Goal: Transaction & Acquisition: Purchase product/service

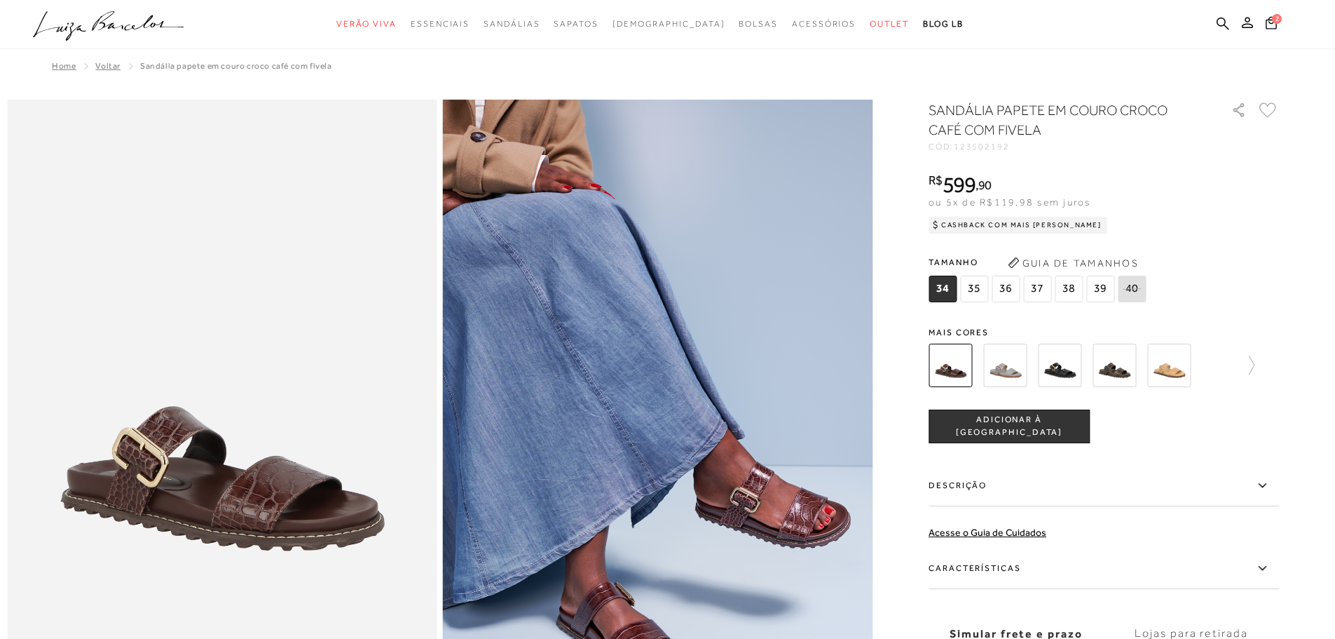
click at [1027, 376] on img at bounding box center [1005, 365] width 43 height 43
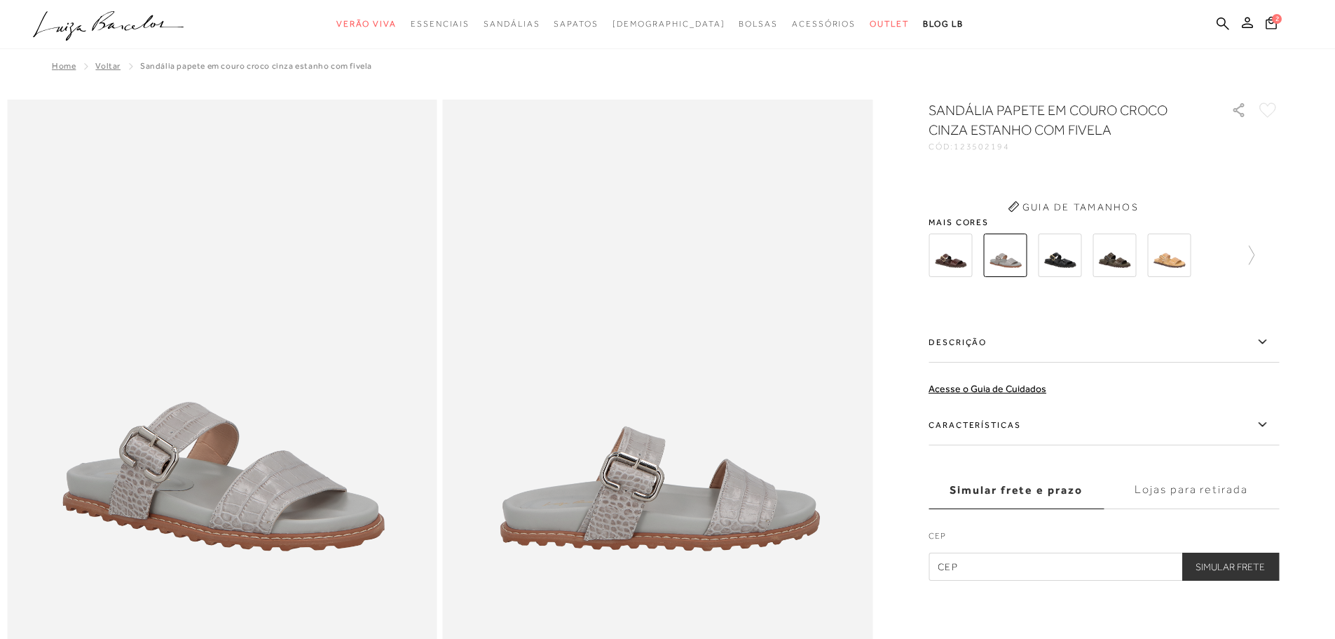
click at [1074, 368] on div "SANDÁLIA PAPETE EM COURO CROCO CINZA ESTANHO COM FIVELA CÓD: 123502194 × É nece…" at bounding box center [1104, 340] width 351 height 480
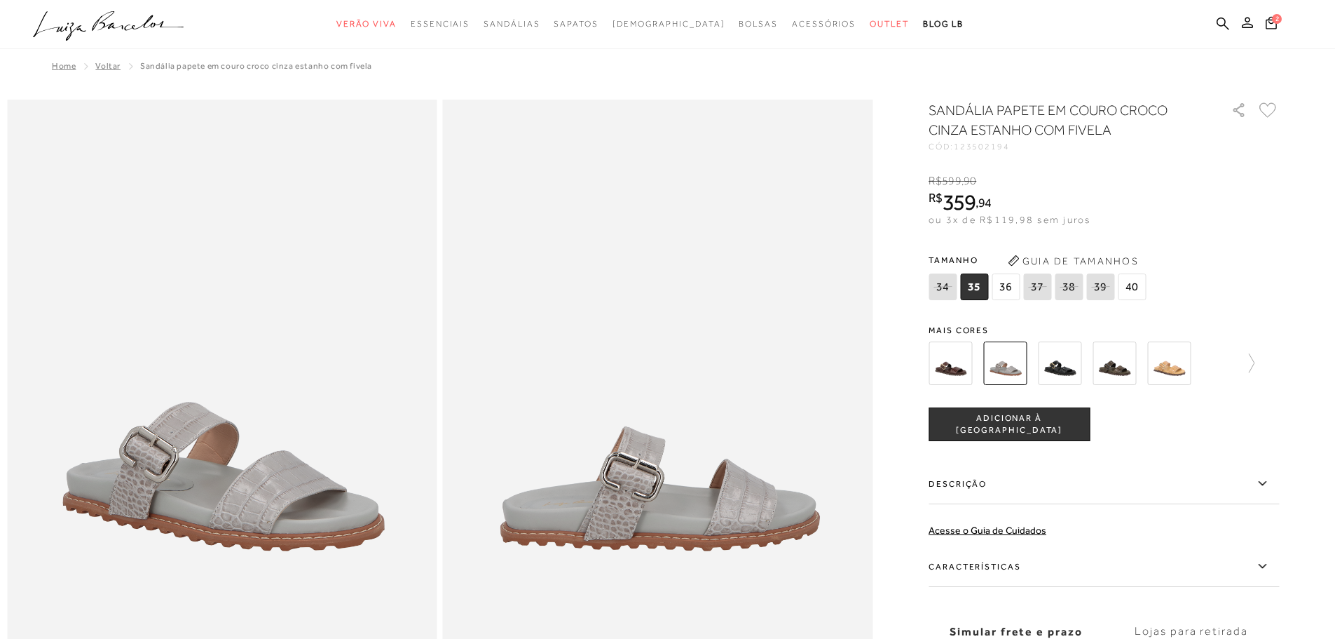
click at [1063, 358] on img at bounding box center [1059, 362] width 43 height 43
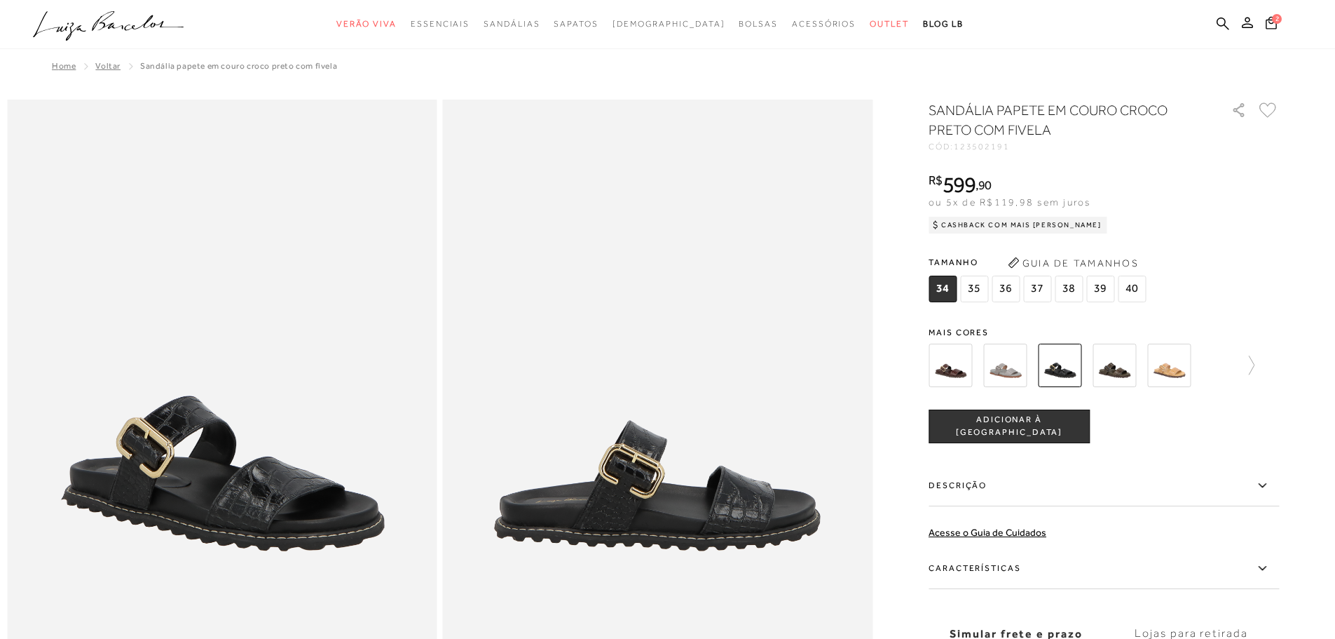
click at [1166, 370] on img at bounding box center [1169, 365] width 43 height 43
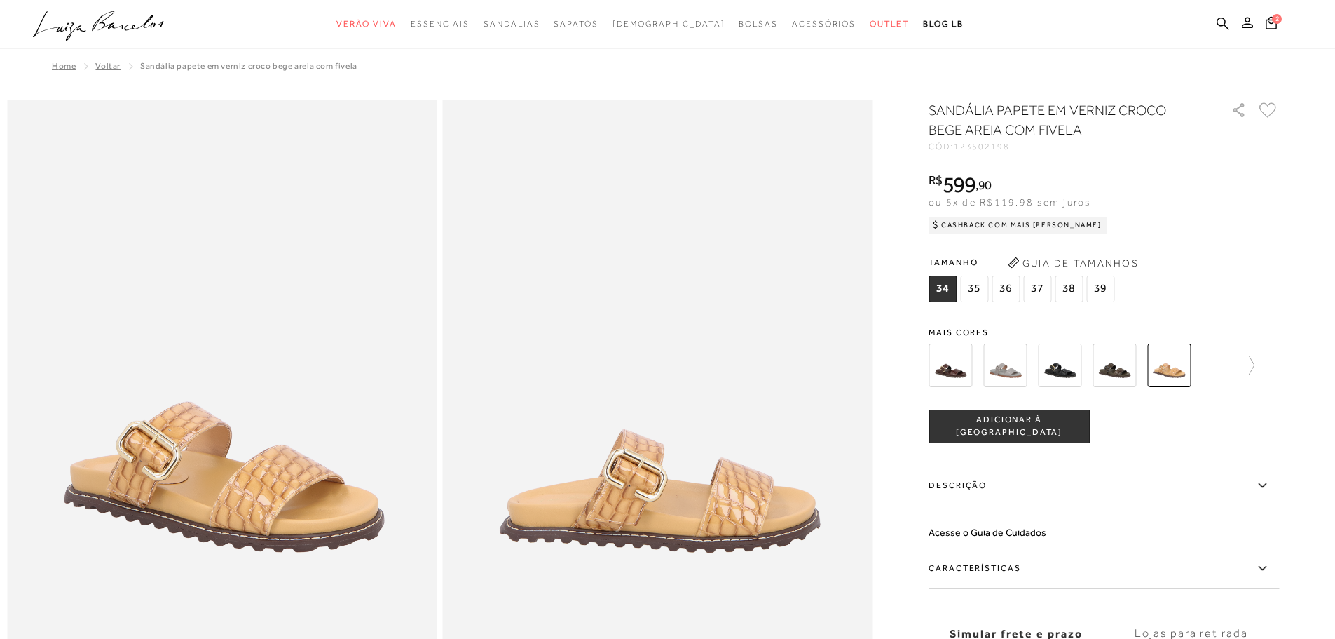
click at [1120, 329] on span "Mais cores" at bounding box center [1104, 332] width 351 height 8
click at [1123, 367] on img at bounding box center [1114, 365] width 43 height 43
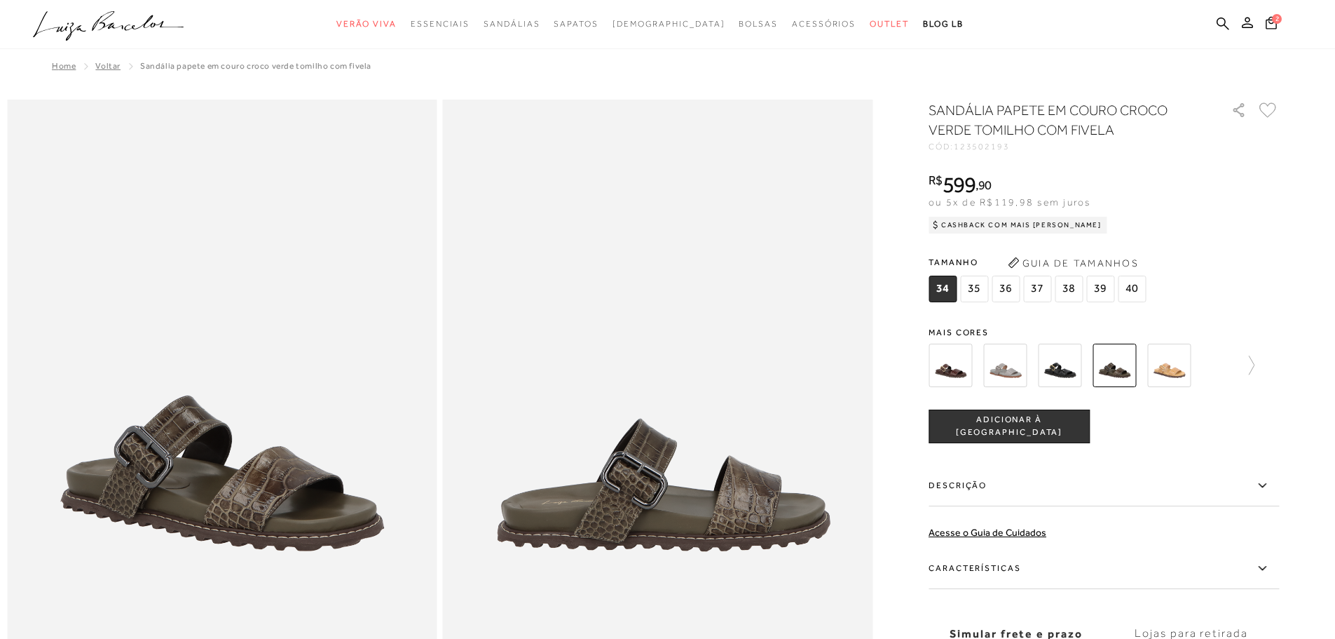
click at [993, 358] on img at bounding box center [1005, 365] width 43 height 43
click at [952, 358] on img at bounding box center [950, 365] width 43 height 43
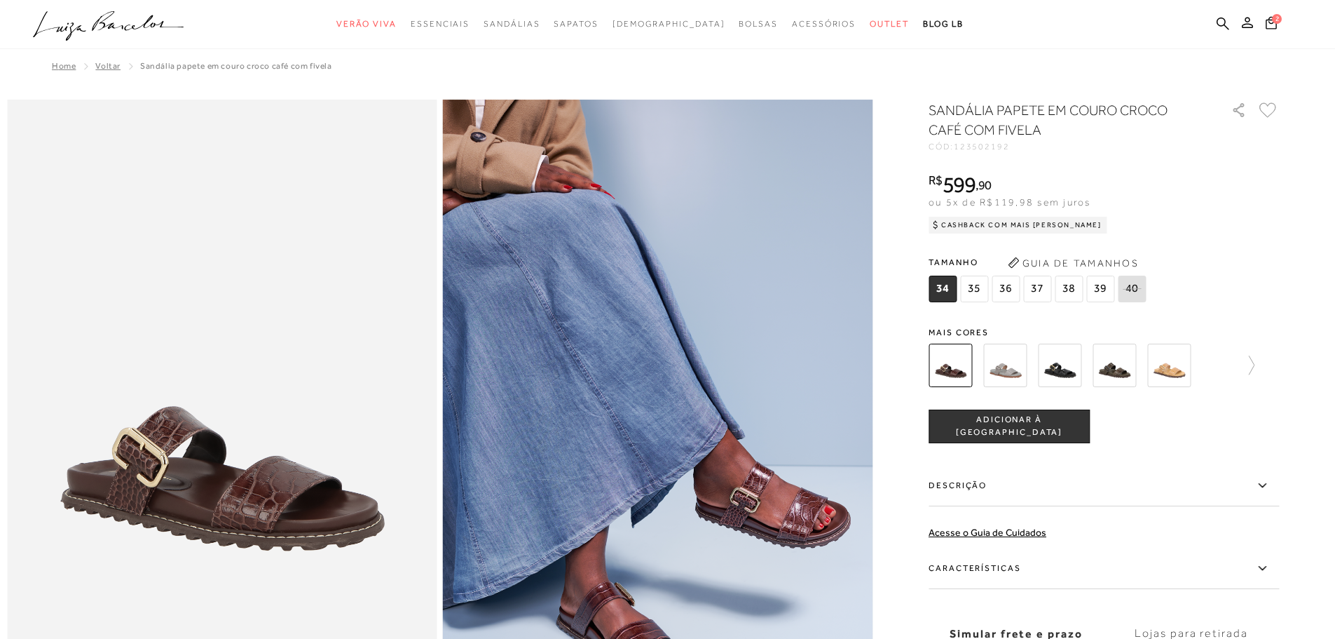
click at [1009, 359] on img at bounding box center [1005, 365] width 43 height 43
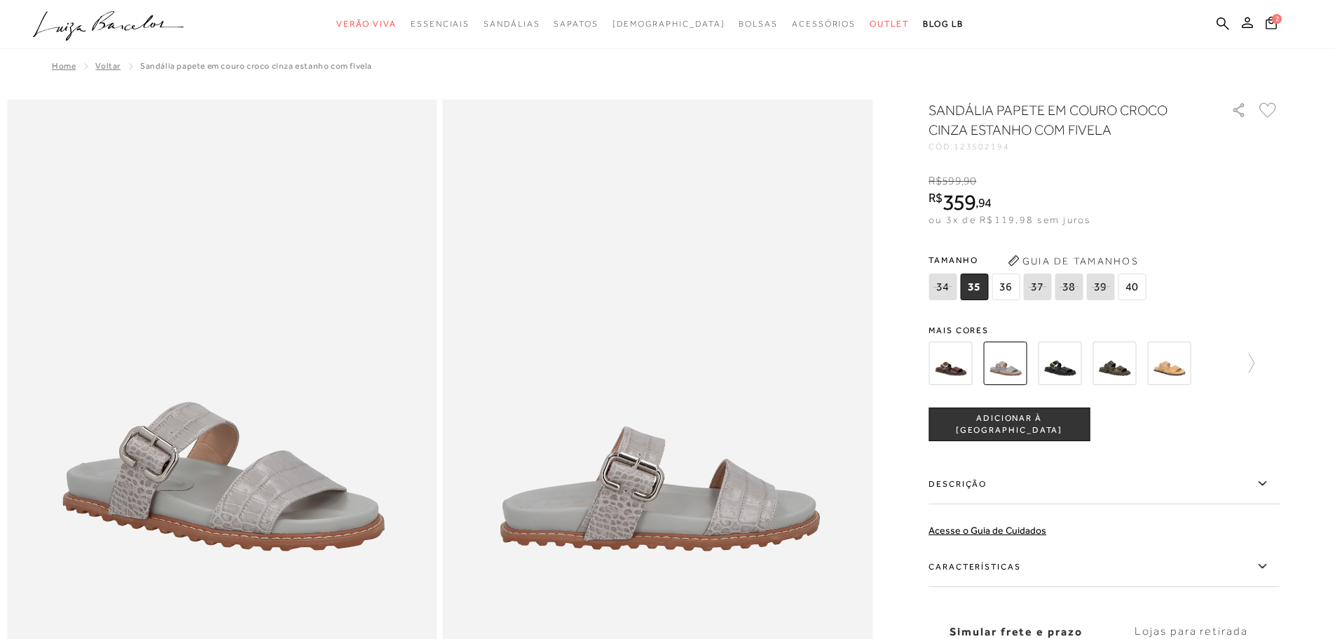
click at [1059, 367] on img at bounding box center [1059, 362] width 43 height 43
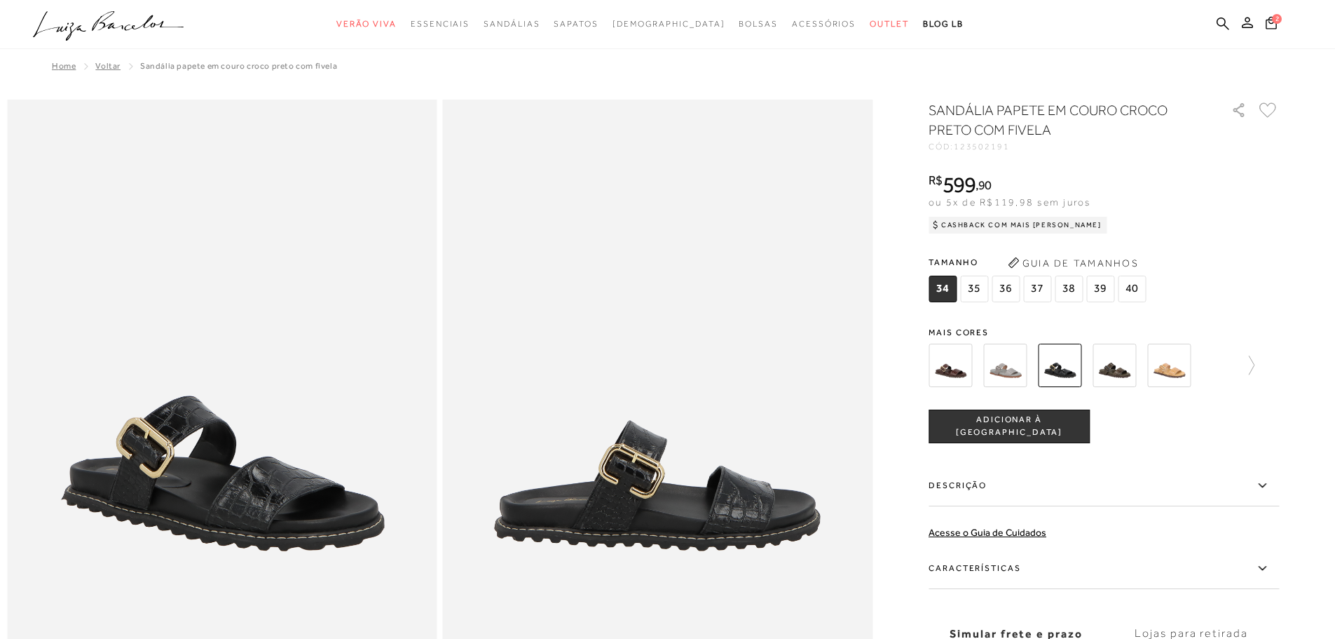
click at [1111, 358] on img at bounding box center [1114, 365] width 43 height 43
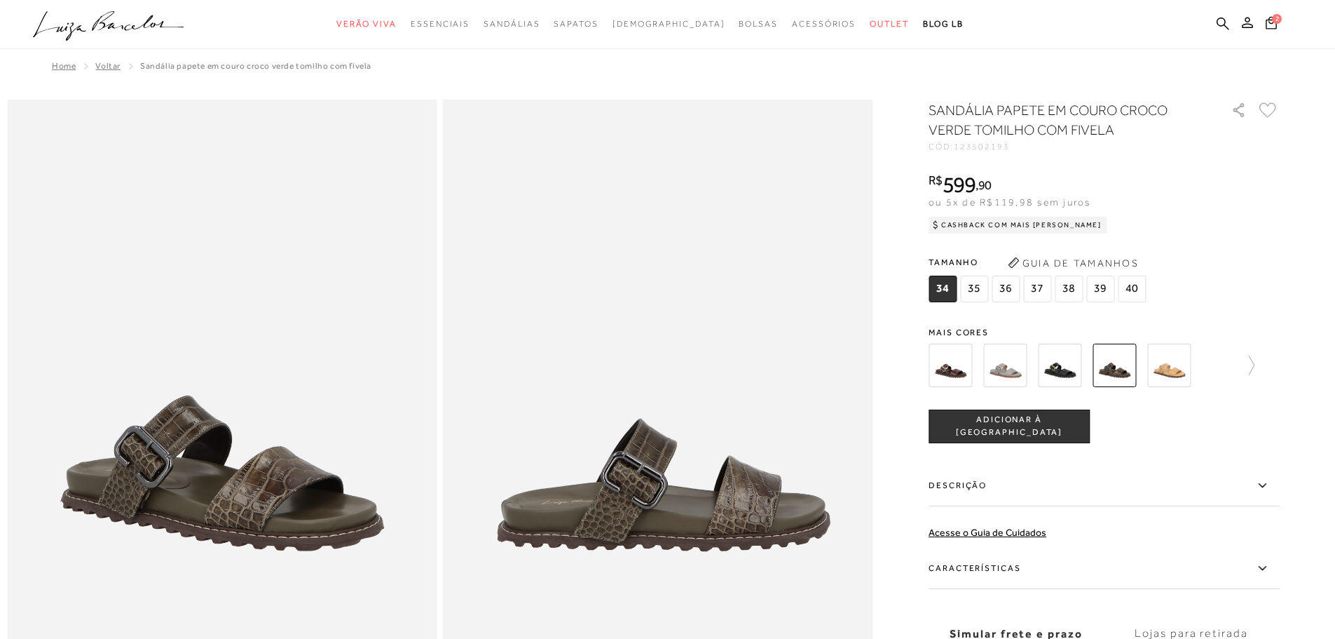
click at [1184, 366] on img at bounding box center [1169, 365] width 43 height 43
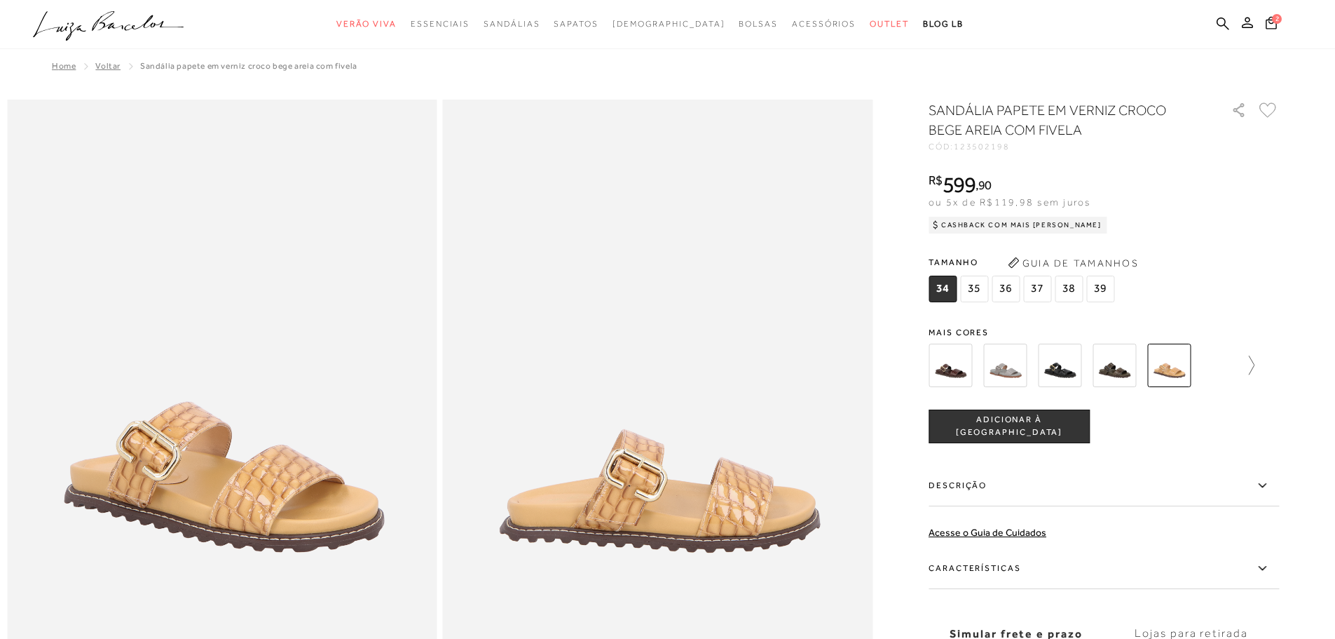
click at [1255, 366] on icon at bounding box center [1245, 365] width 20 height 20
click at [978, 369] on img at bounding box center [974, 365] width 43 height 43
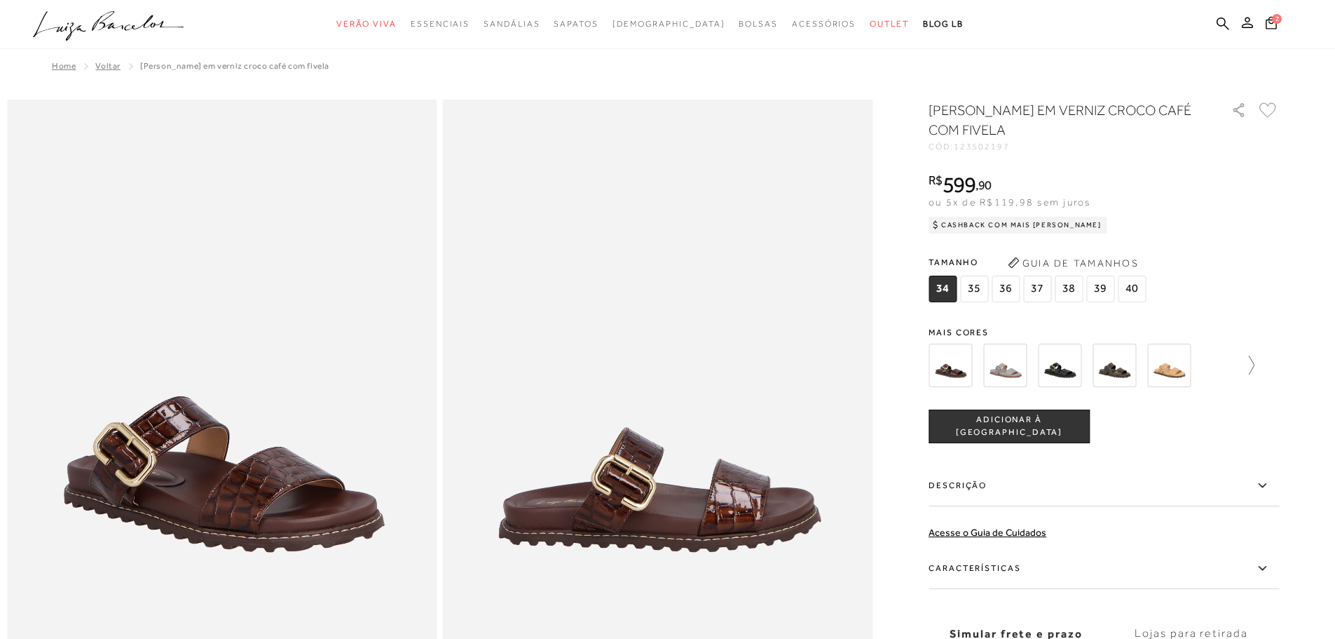
click at [1255, 368] on icon at bounding box center [1245, 365] width 20 height 20
click at [1047, 367] on img at bounding box center [1029, 365] width 43 height 43
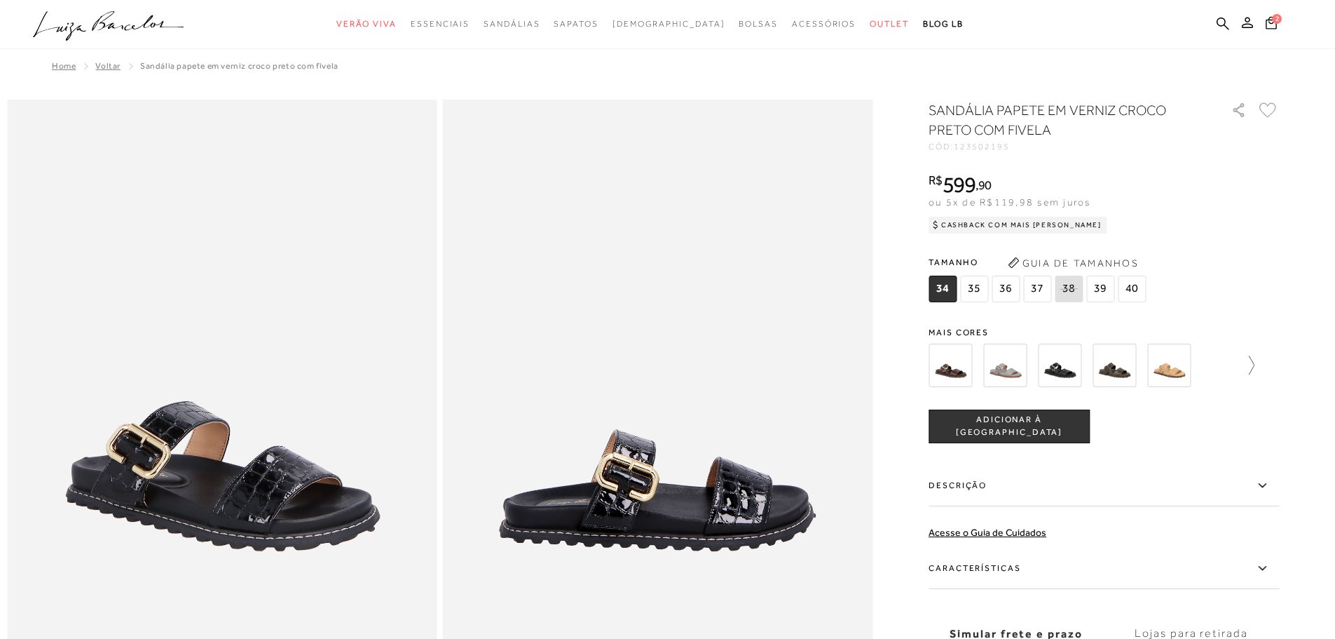
click at [1255, 367] on icon at bounding box center [1245, 365] width 20 height 20
click at [981, 367] on img at bounding box center [974, 365] width 43 height 43
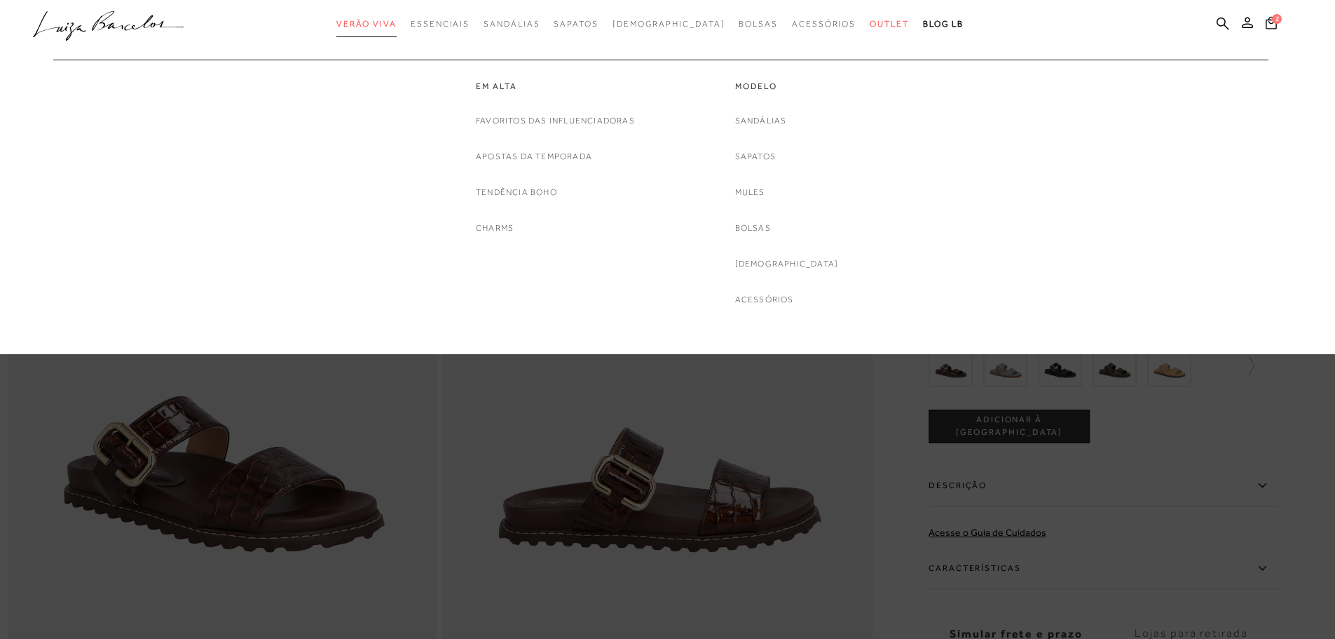
click at [375, 22] on span "Verão Viva" at bounding box center [366, 24] width 60 height 10
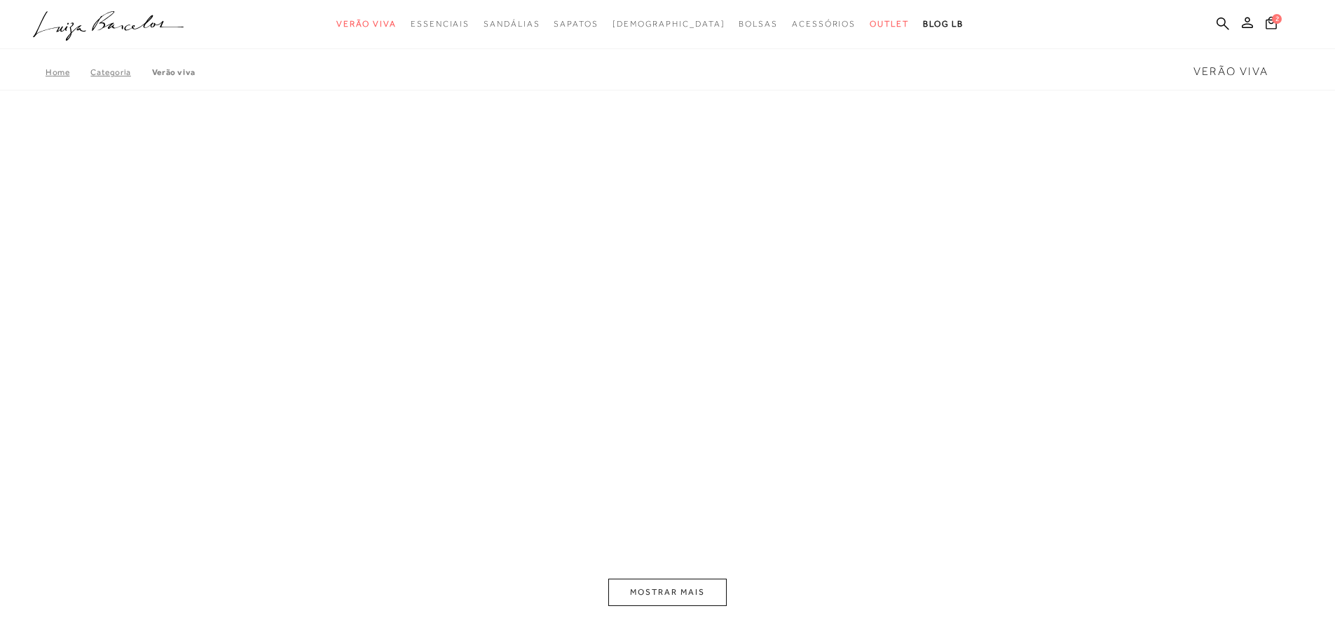
click at [1018, 372] on div "A página Coleção é mostrada na exibição em grade" at bounding box center [667, 312] width 1335 height 421
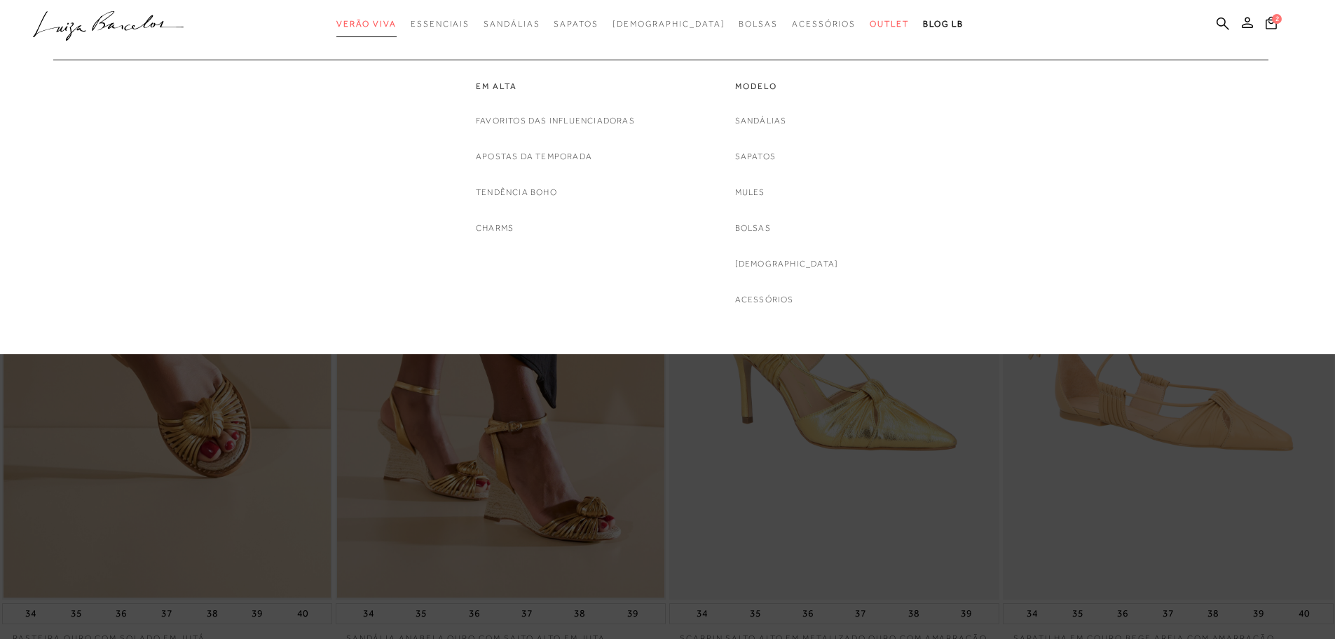
click at [397, 22] on span "Verão Viva" at bounding box center [366, 24] width 60 height 10
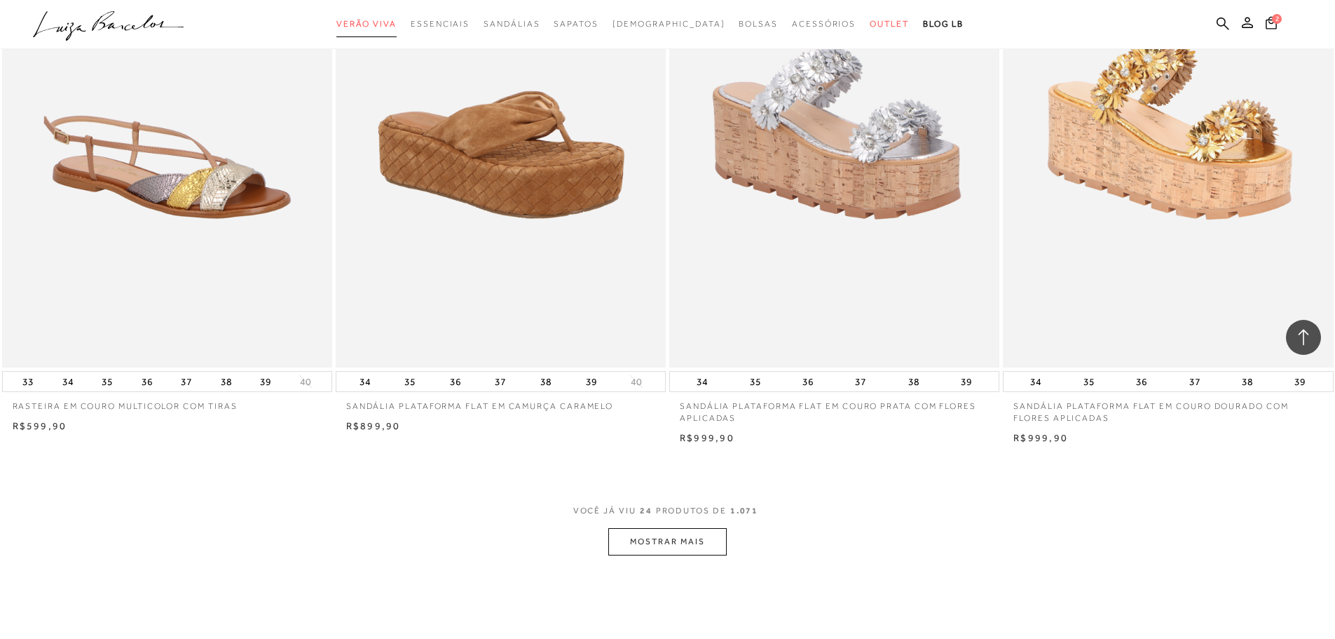
scroll to position [3225, 0]
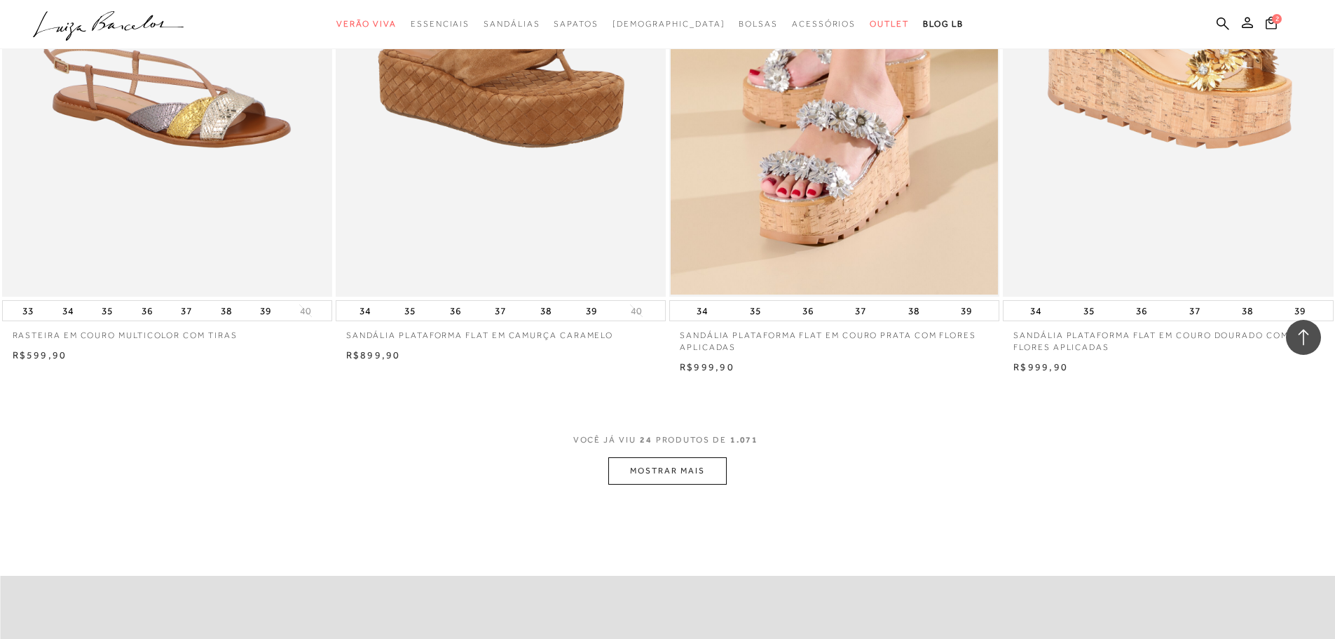
click at [682, 484] on button "MOSTRAR MAIS" at bounding box center [668, 470] width 118 height 27
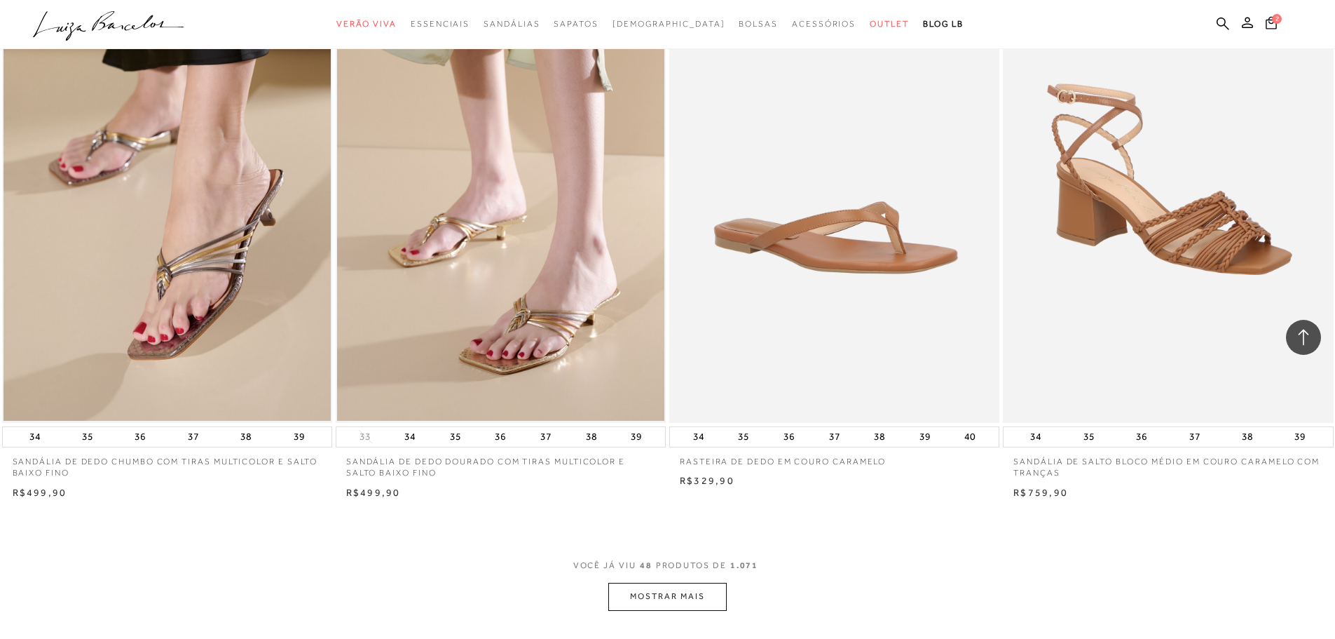
scroll to position [6660, 0]
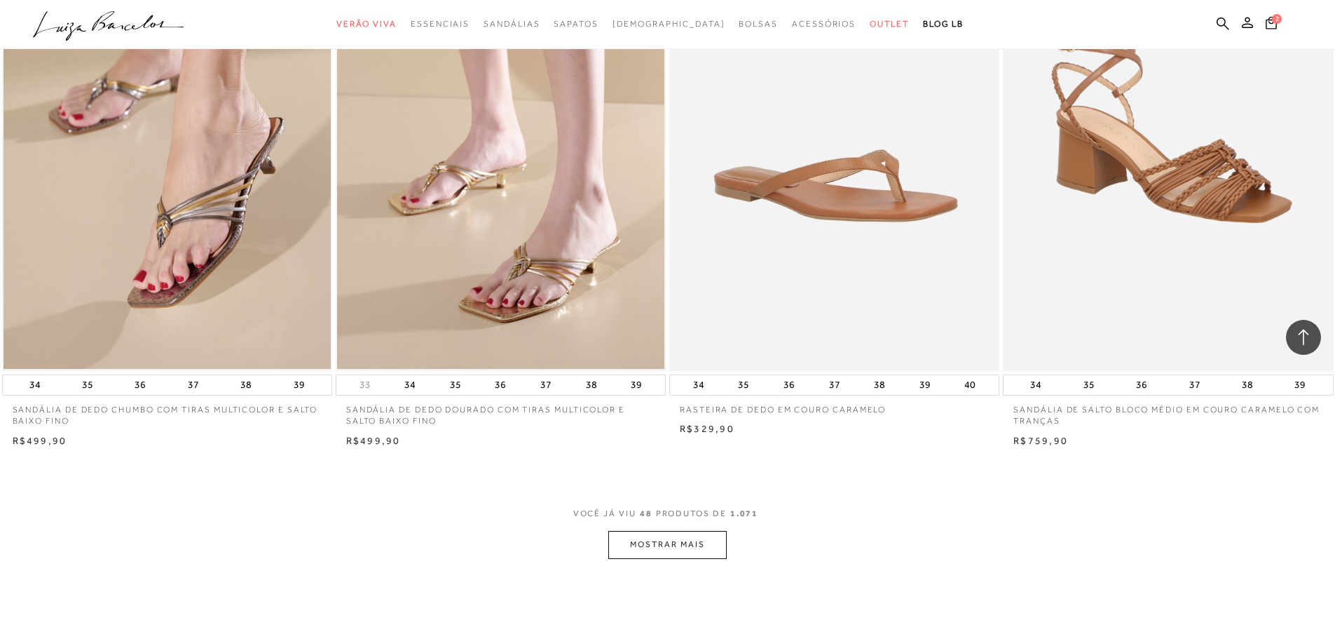
click at [702, 555] on button "MOSTRAR MAIS" at bounding box center [668, 544] width 118 height 27
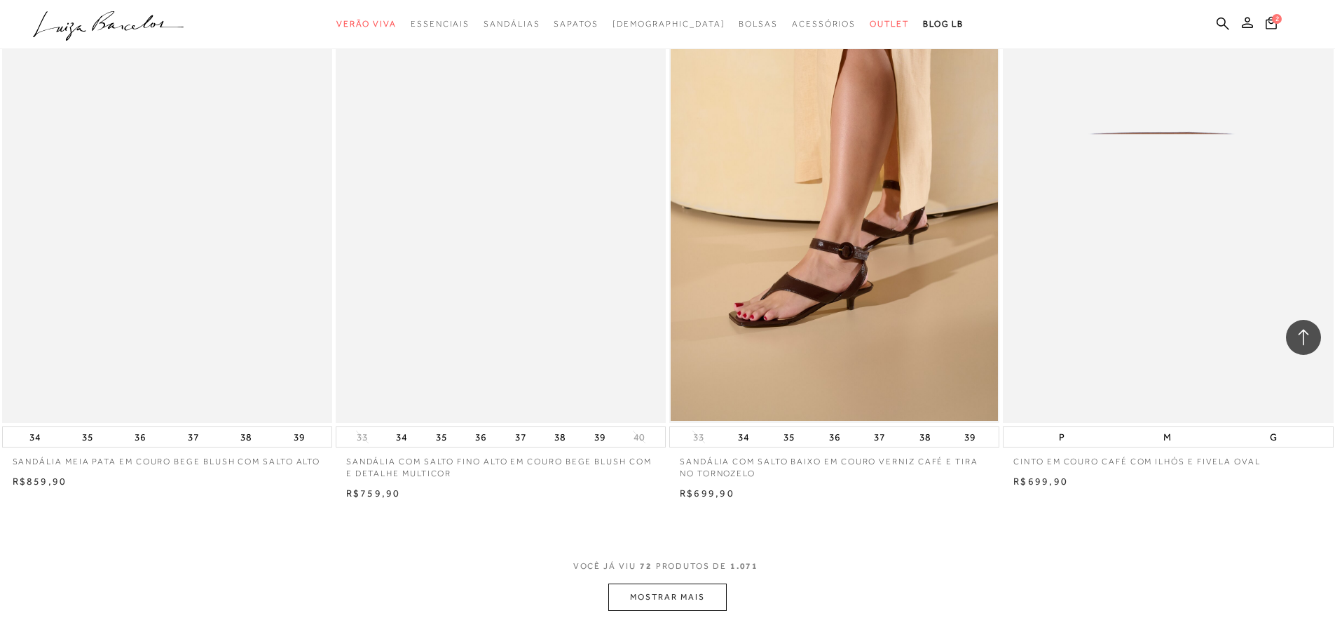
scroll to position [10165, 0]
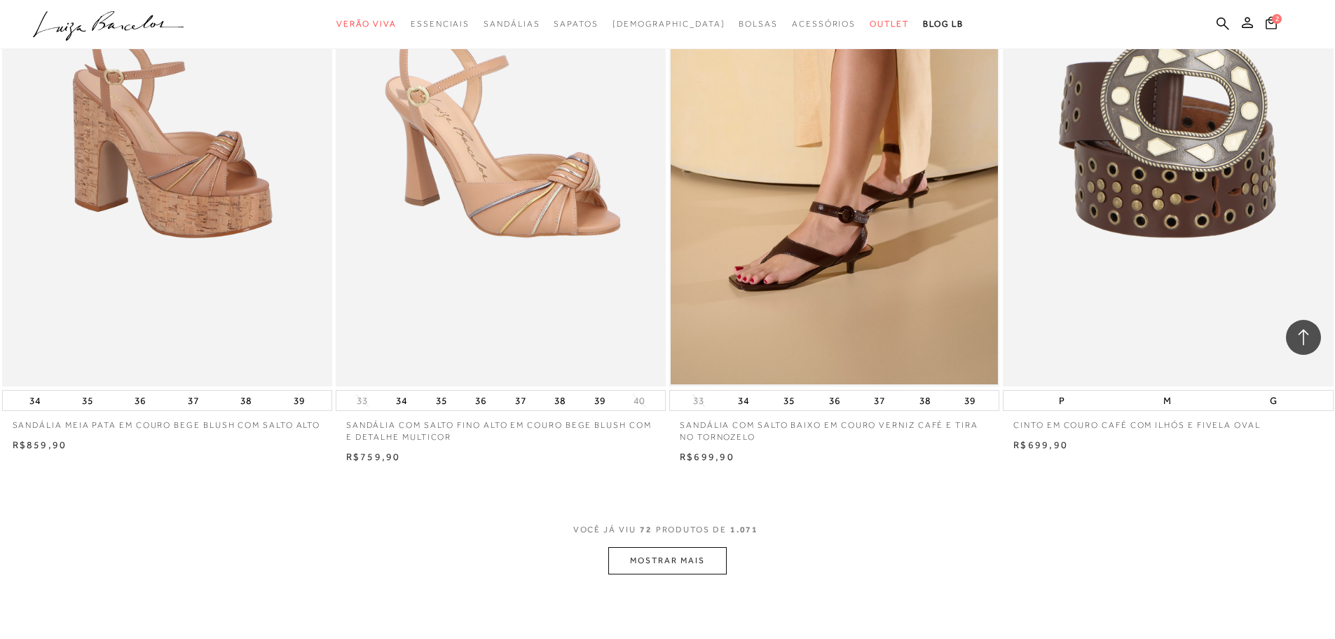
click at [678, 574] on button "MOSTRAR MAIS" at bounding box center [668, 560] width 118 height 27
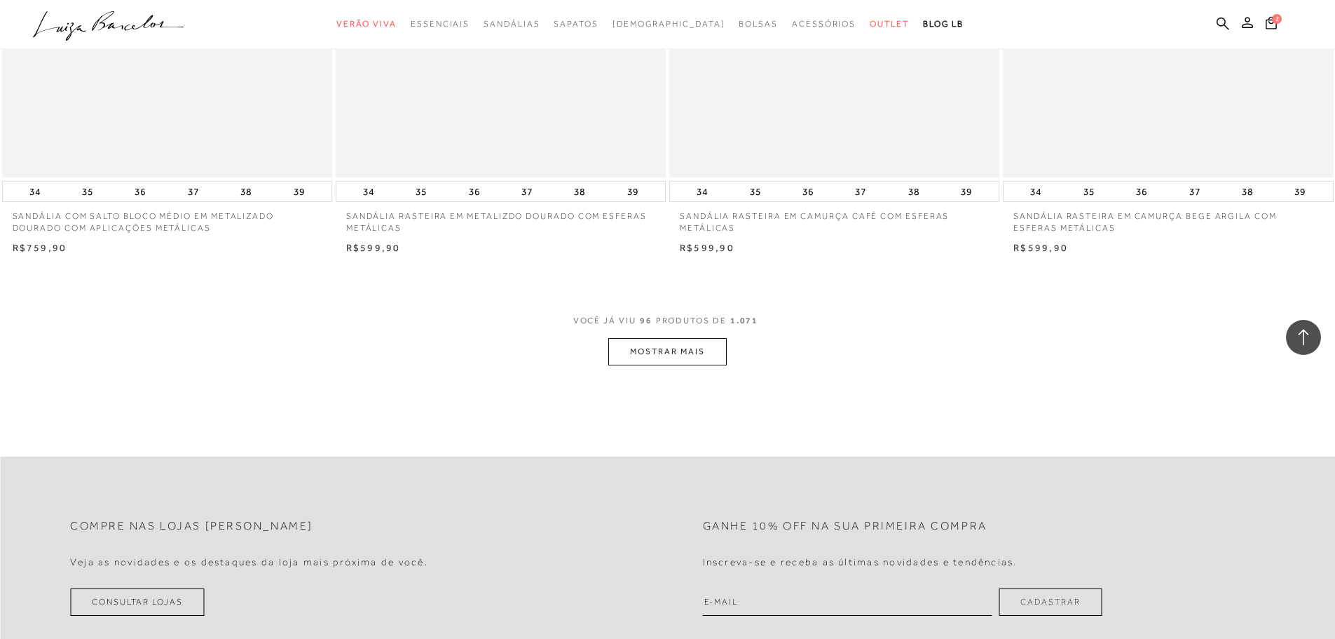
scroll to position [13951, 0]
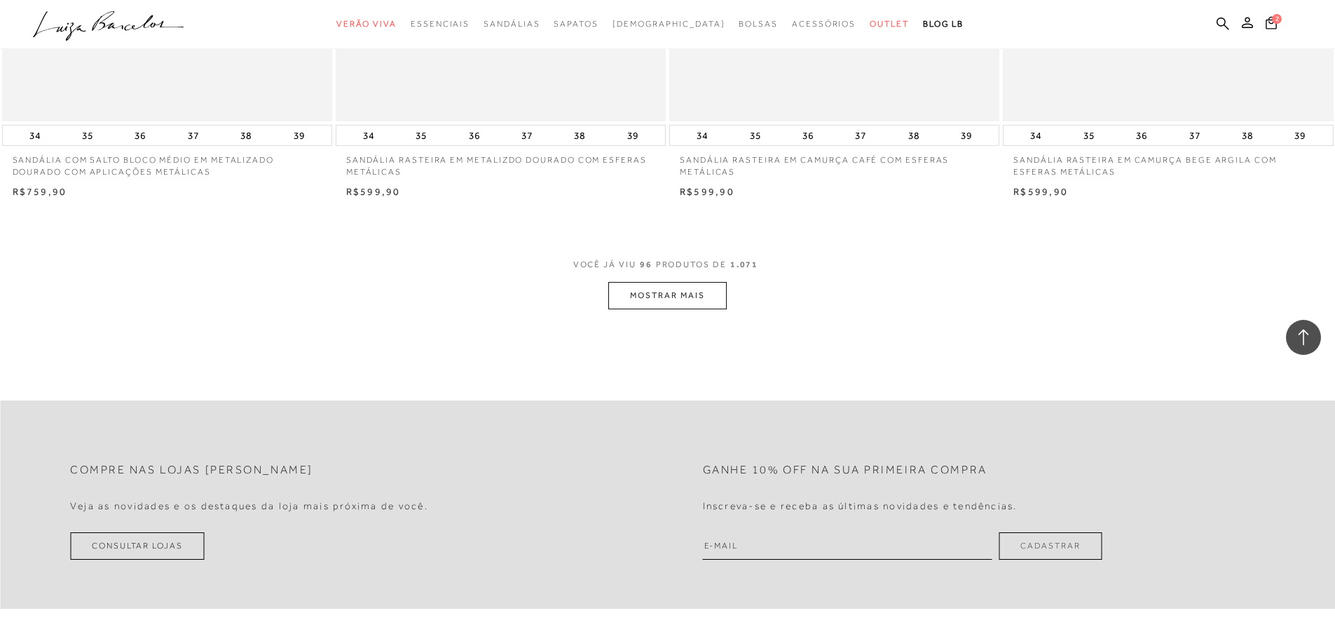
click at [690, 306] on button "MOSTRAR MAIS" at bounding box center [668, 295] width 118 height 27
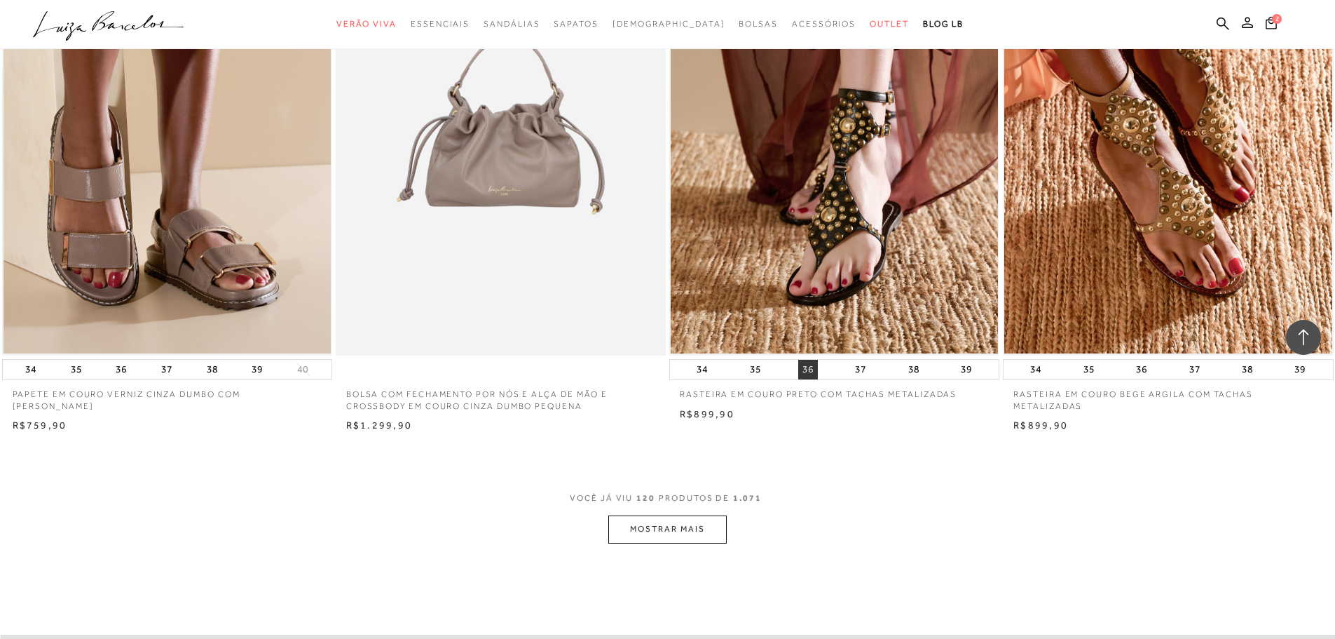
scroll to position [17246, 0]
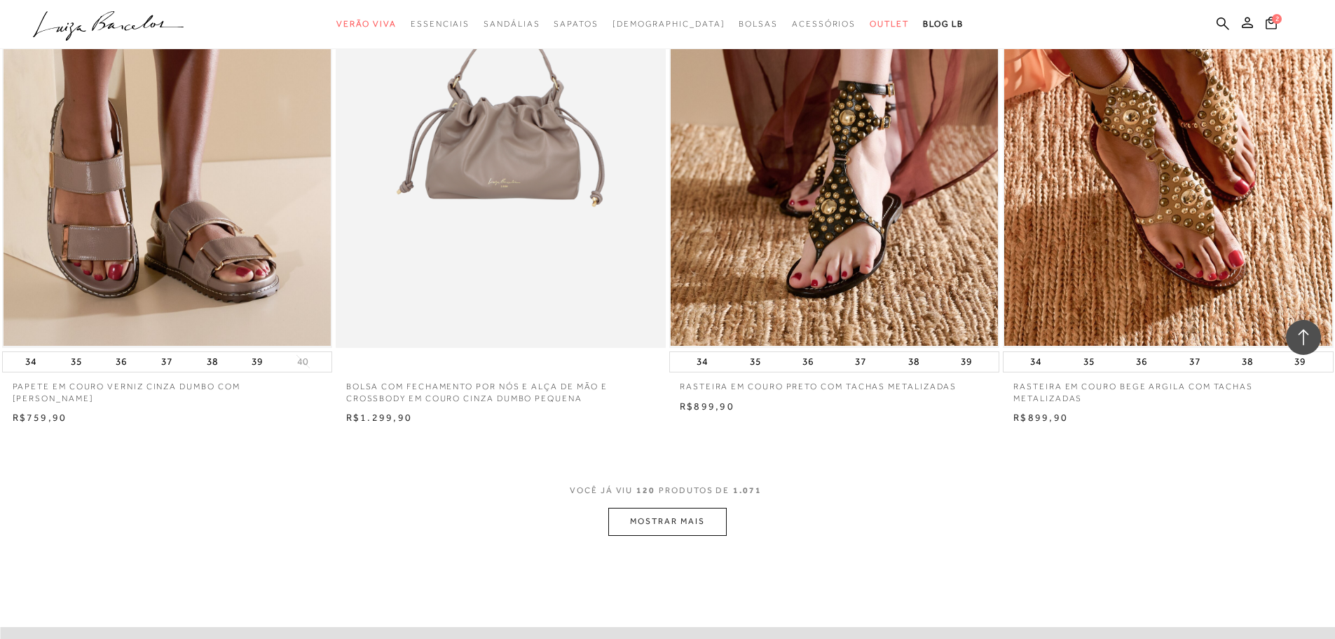
click at [662, 535] on button "MOSTRAR MAIS" at bounding box center [668, 521] width 118 height 27
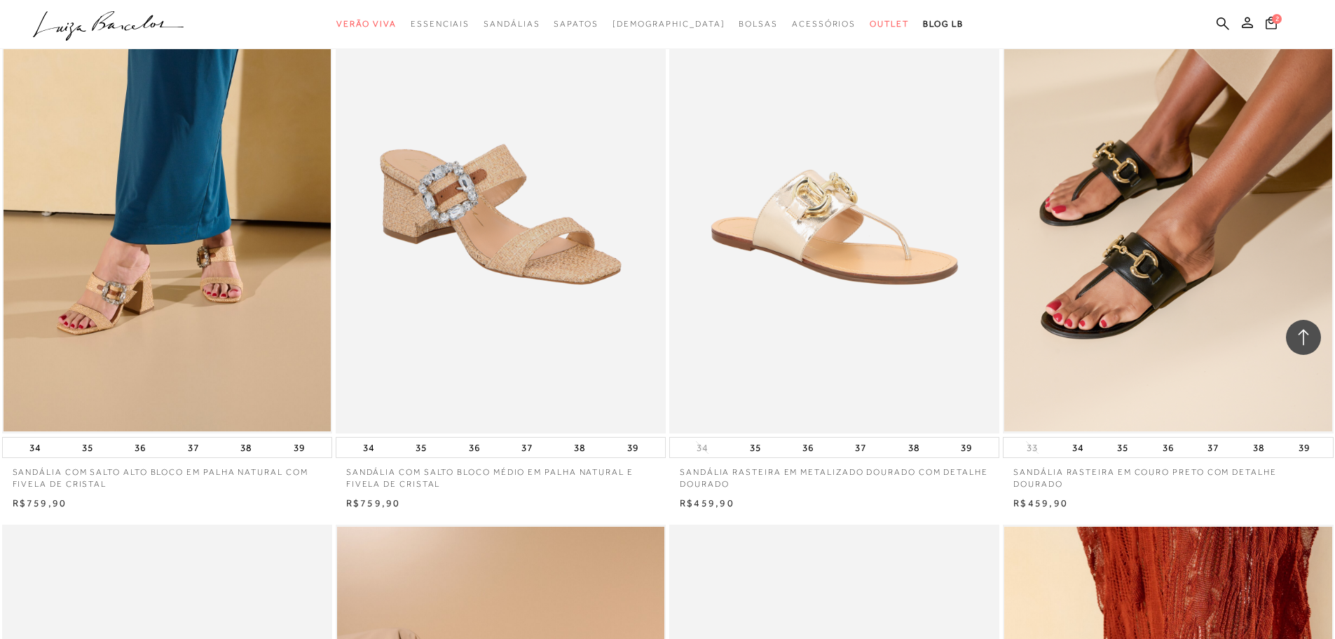
scroll to position [8342, 0]
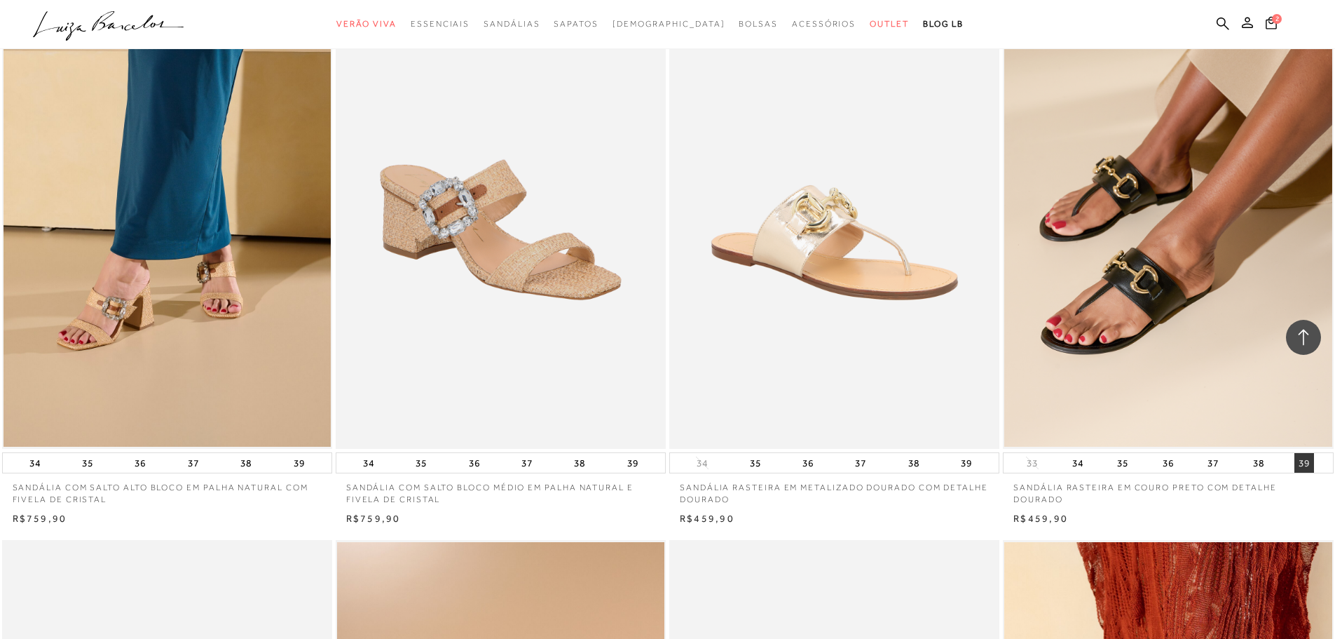
click at [1305, 470] on button "39" at bounding box center [1305, 463] width 20 height 20
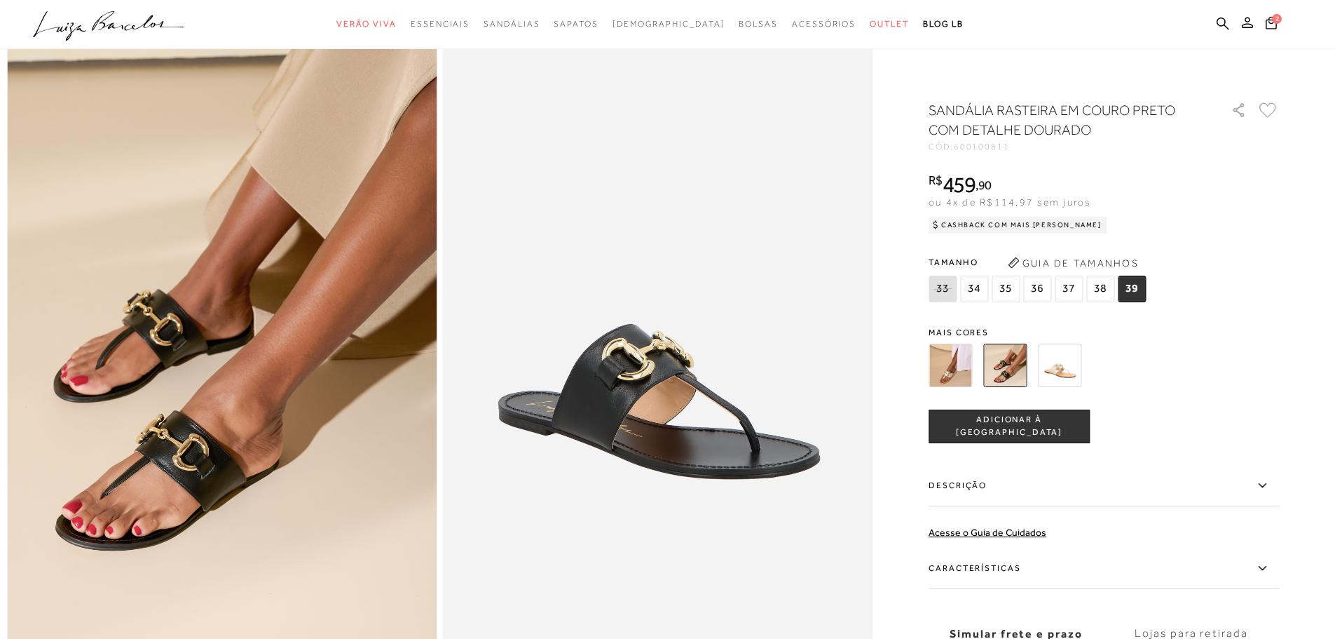
click at [1099, 285] on span "38" at bounding box center [1101, 289] width 28 height 27
click at [1002, 425] on span "ADICIONAR À [GEOGRAPHIC_DATA]" at bounding box center [1010, 426] width 160 height 25
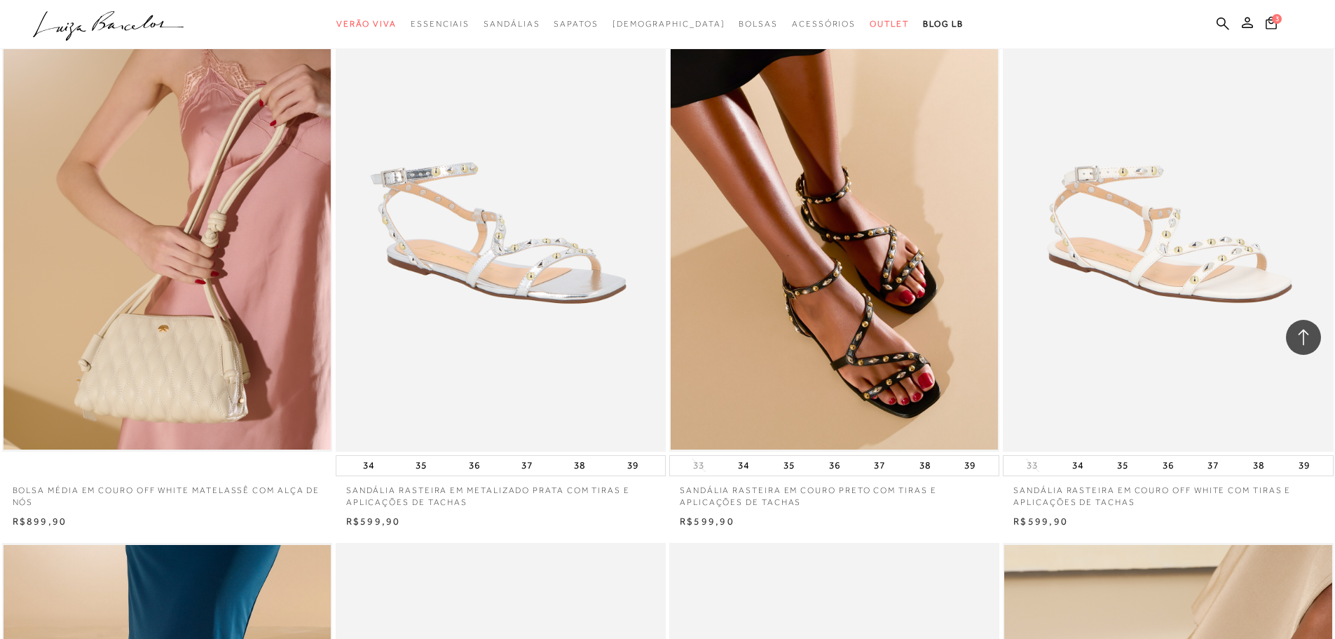
scroll to position [7798, 0]
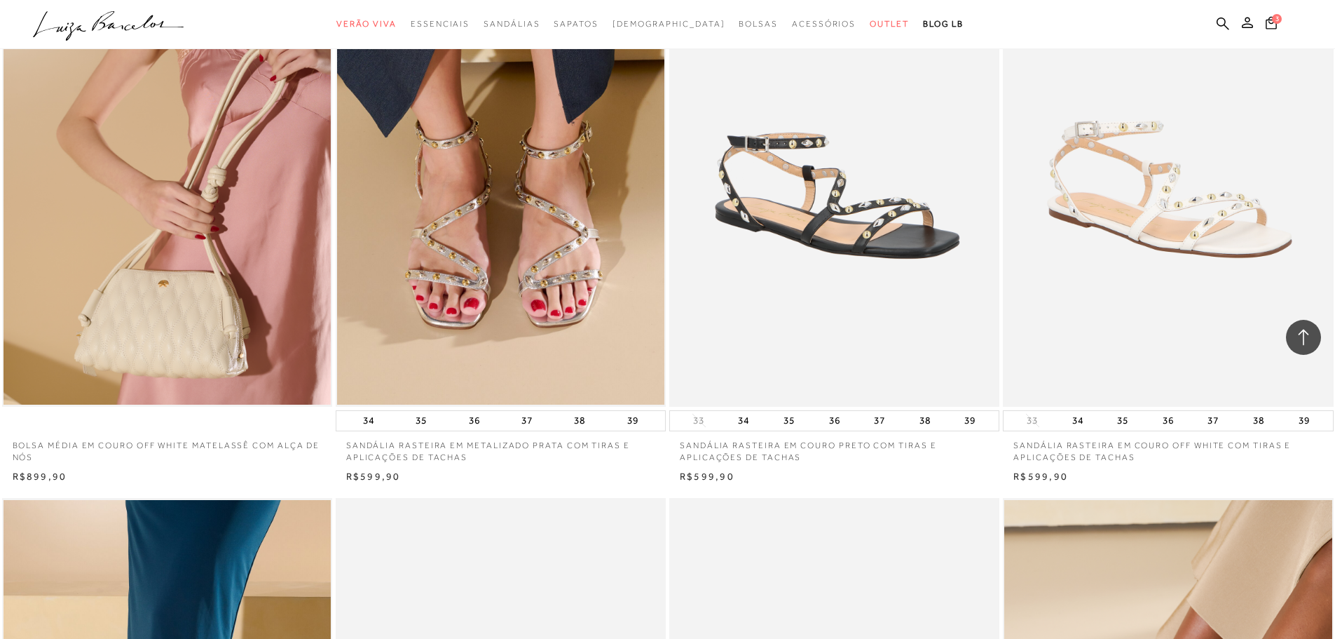
click at [851, 372] on img at bounding box center [835, 159] width 329 height 496
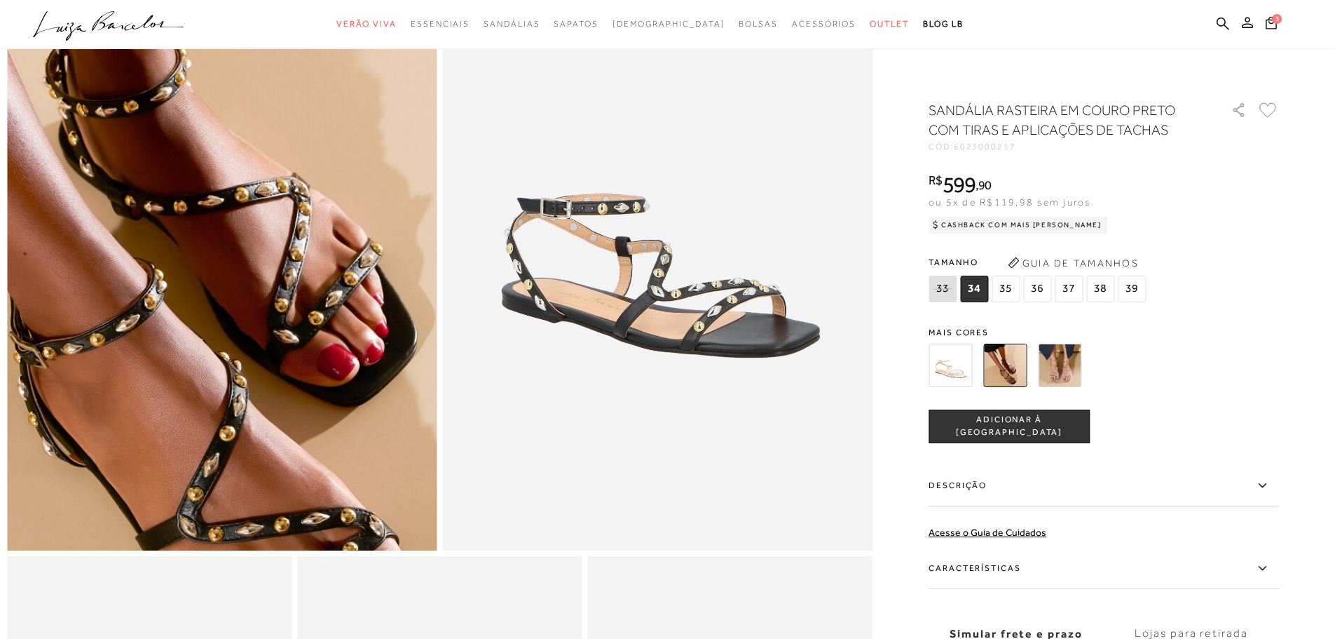
scroll to position [210, 0]
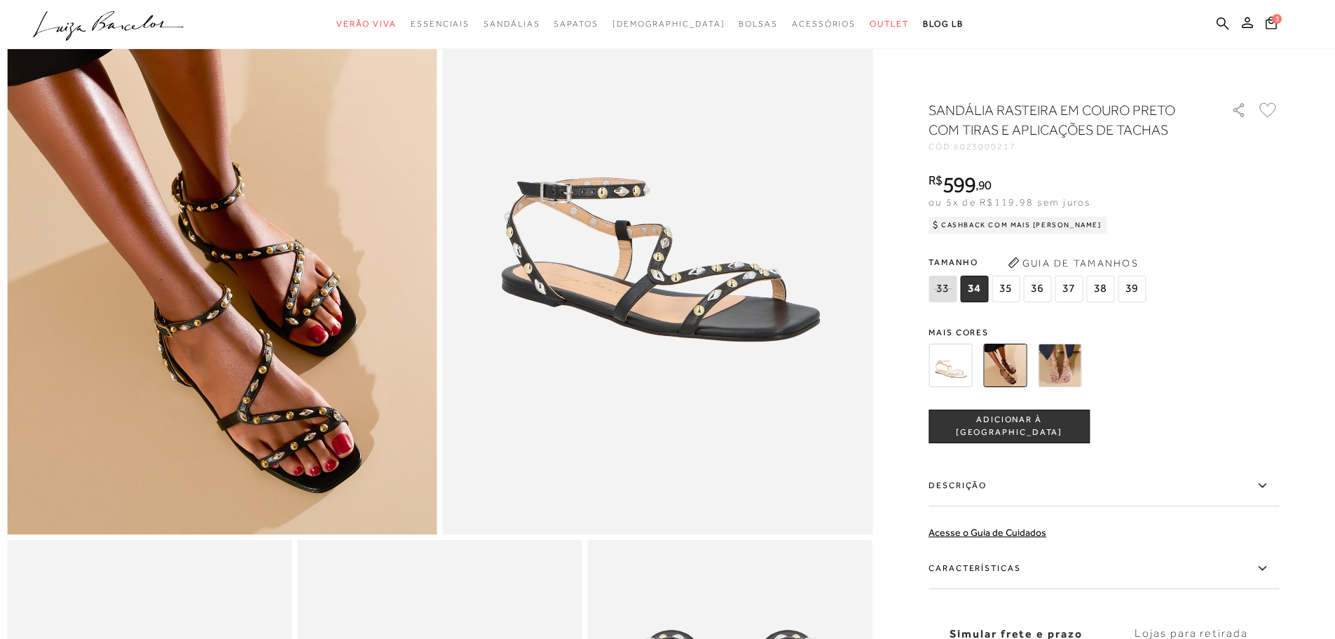
click at [1104, 291] on span "38" at bounding box center [1101, 289] width 28 height 27
click at [1070, 367] on img at bounding box center [1059, 365] width 43 height 43
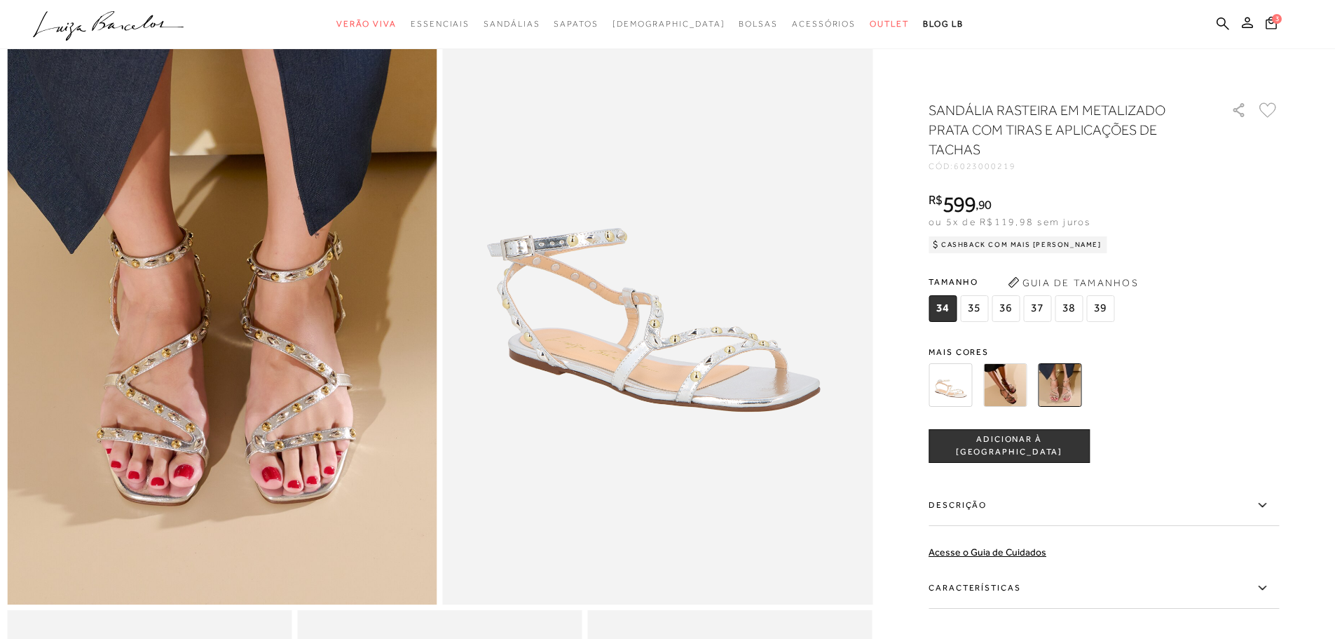
click at [1015, 383] on img at bounding box center [1005, 384] width 43 height 43
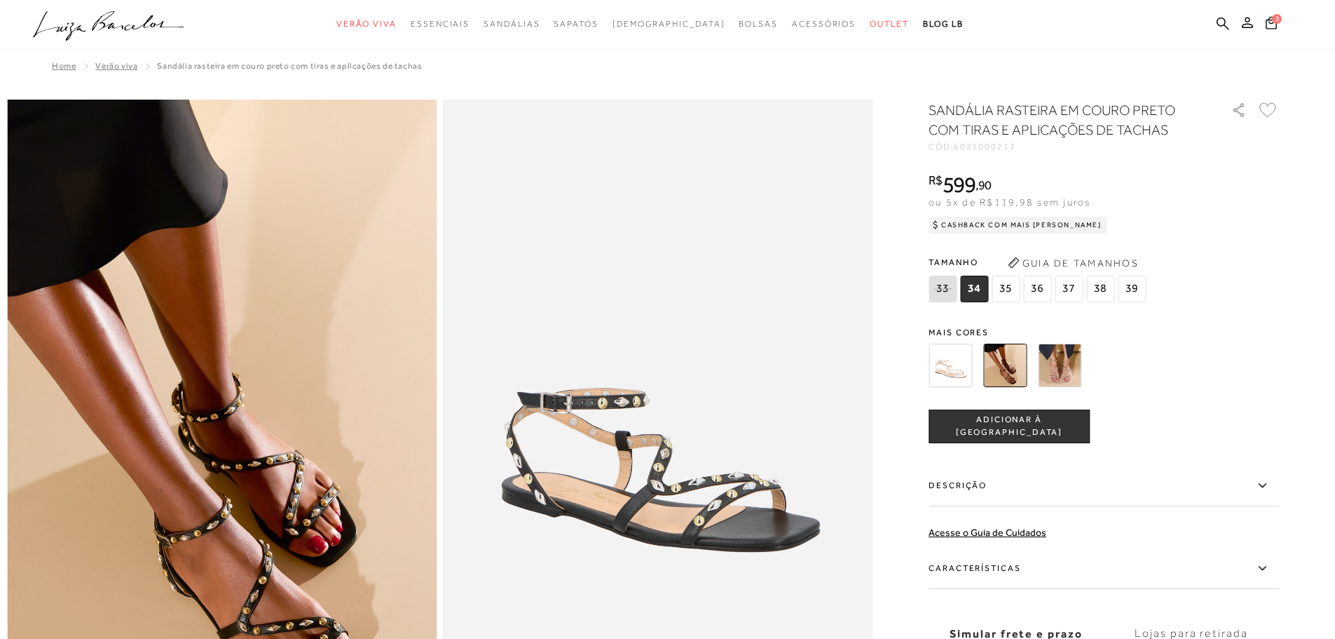
click at [1033, 428] on span "ADICIONAR À [GEOGRAPHIC_DATA]" at bounding box center [1010, 426] width 160 height 25
click at [1277, 21] on span "4" at bounding box center [1277, 17] width 11 height 11
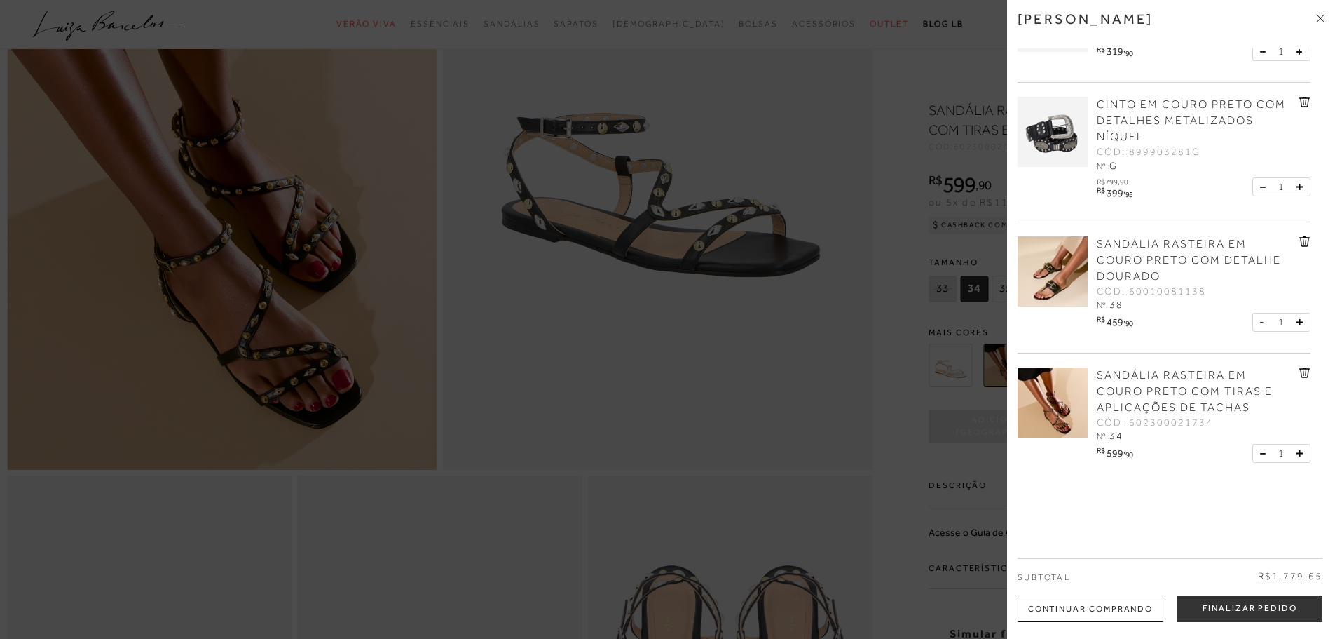
scroll to position [280, 0]
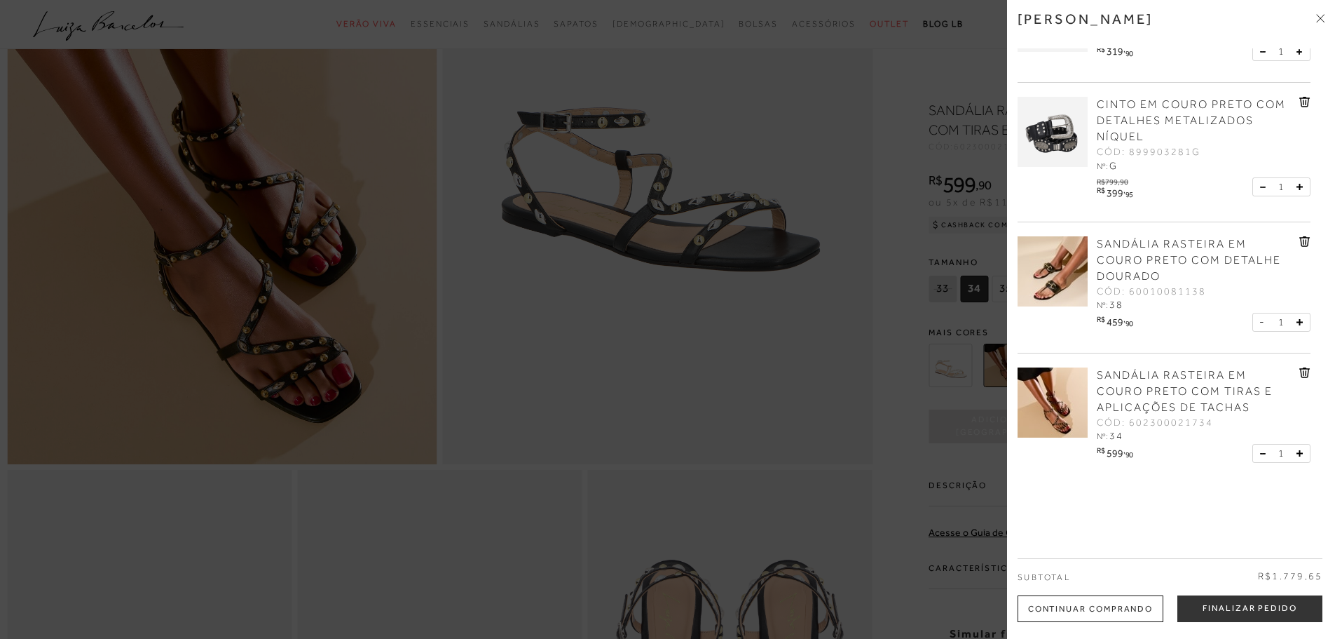
click at [1129, 389] on span "SANDÁLIA RASTEIRA EM COURO PRETO COM TIRAS E APLICAÇÕES DE TACHAS" at bounding box center [1185, 391] width 176 height 45
click at [1300, 373] on icon at bounding box center [1305, 372] width 11 height 11
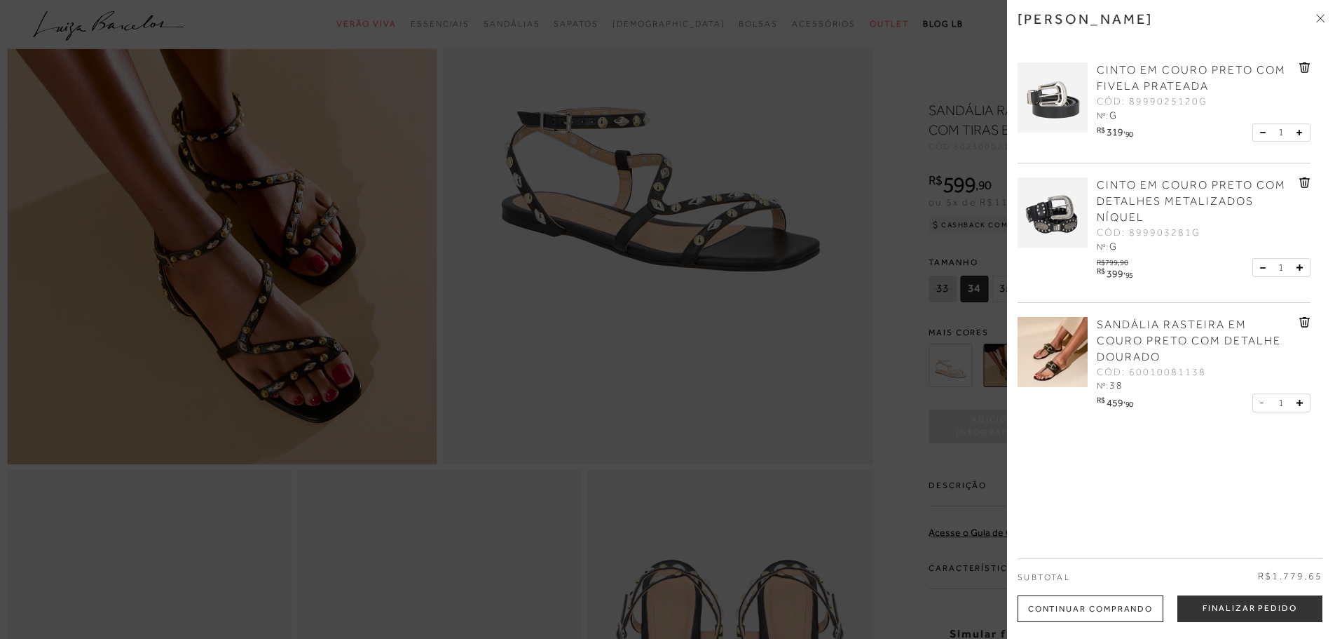
scroll to position [0, 0]
click at [845, 308] on div at bounding box center [667, 319] width 1335 height 639
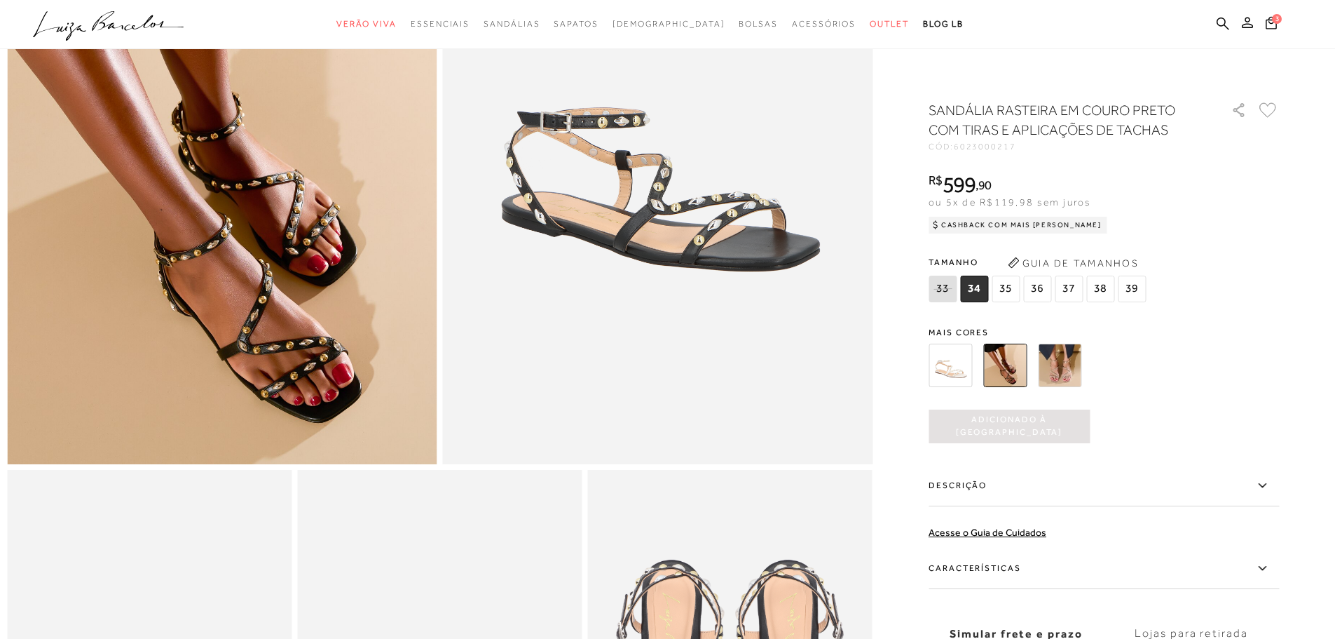
click at [1105, 287] on span "38" at bounding box center [1101, 289] width 28 height 27
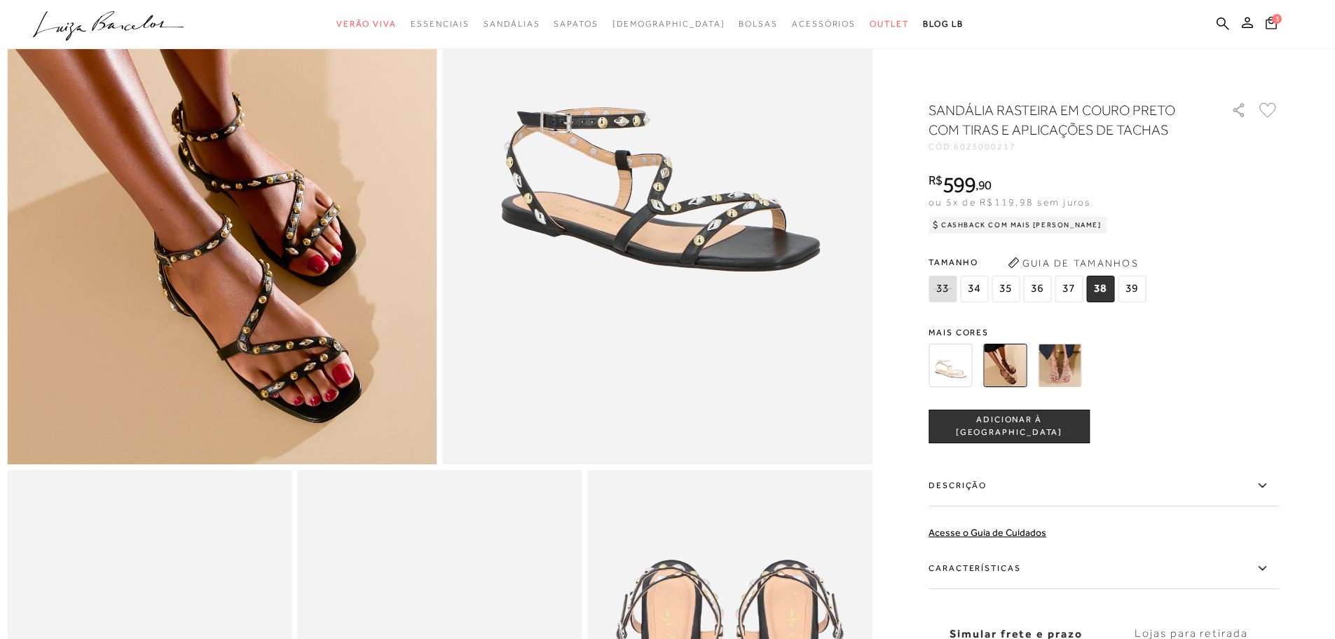
click at [989, 418] on button "ADICIONAR À [GEOGRAPHIC_DATA]" at bounding box center [1009, 426] width 161 height 34
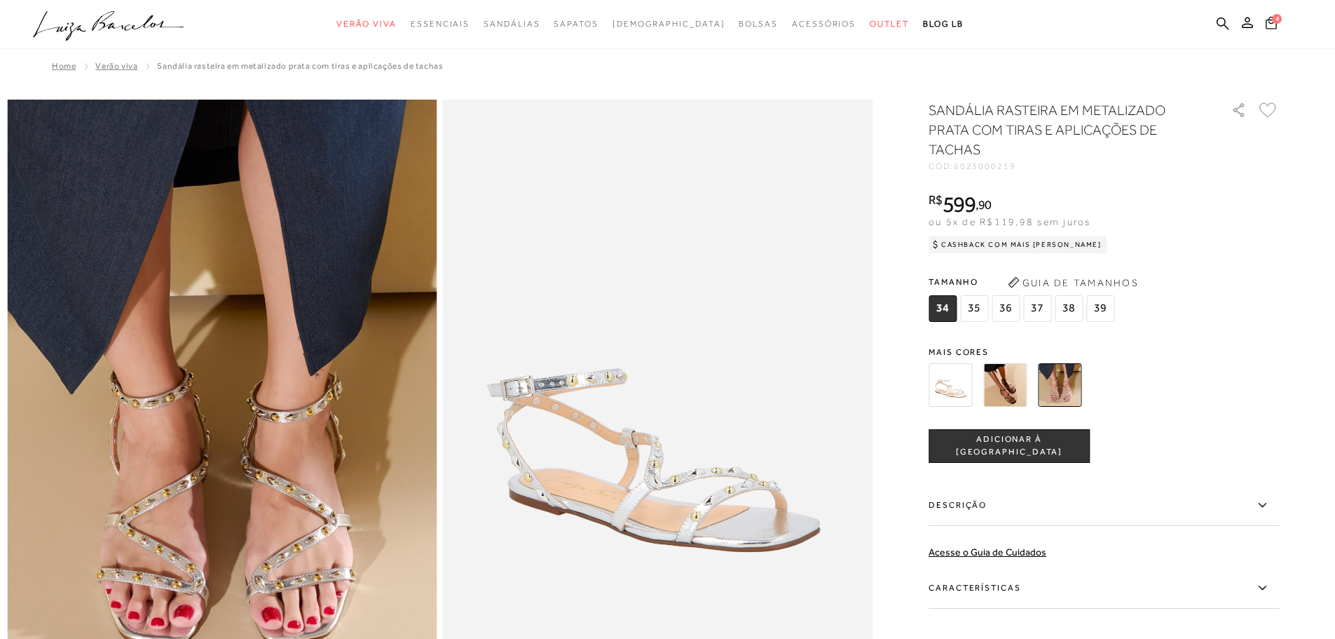
click at [1277, 22] on span "4" at bounding box center [1277, 18] width 11 height 11
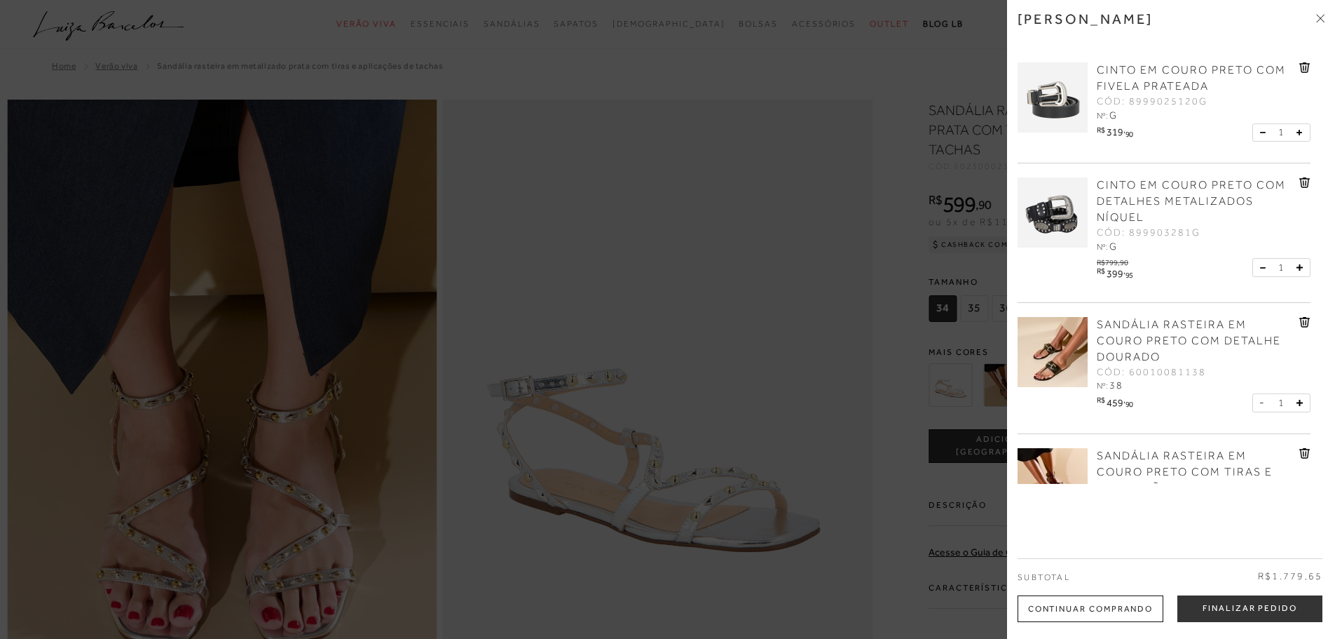
click at [1145, 74] on span "CINTO EM COURO PRETO COM FIVELA PRATEADA" at bounding box center [1191, 78] width 189 height 29
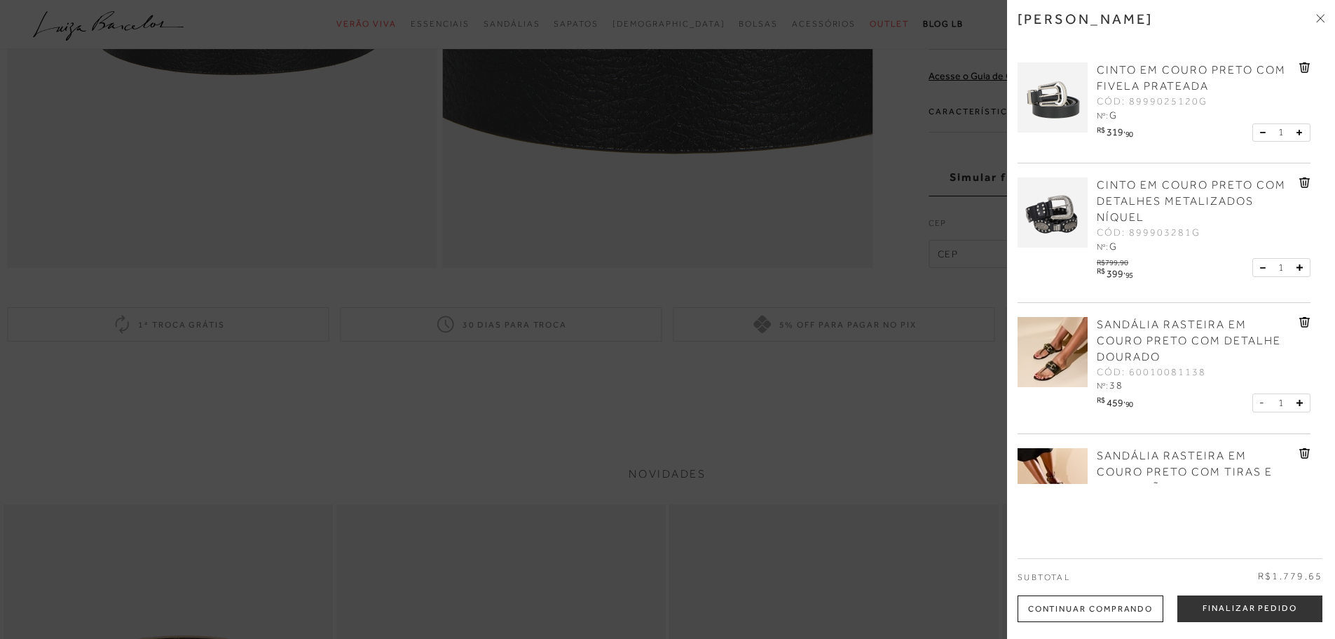
scroll to position [491, 0]
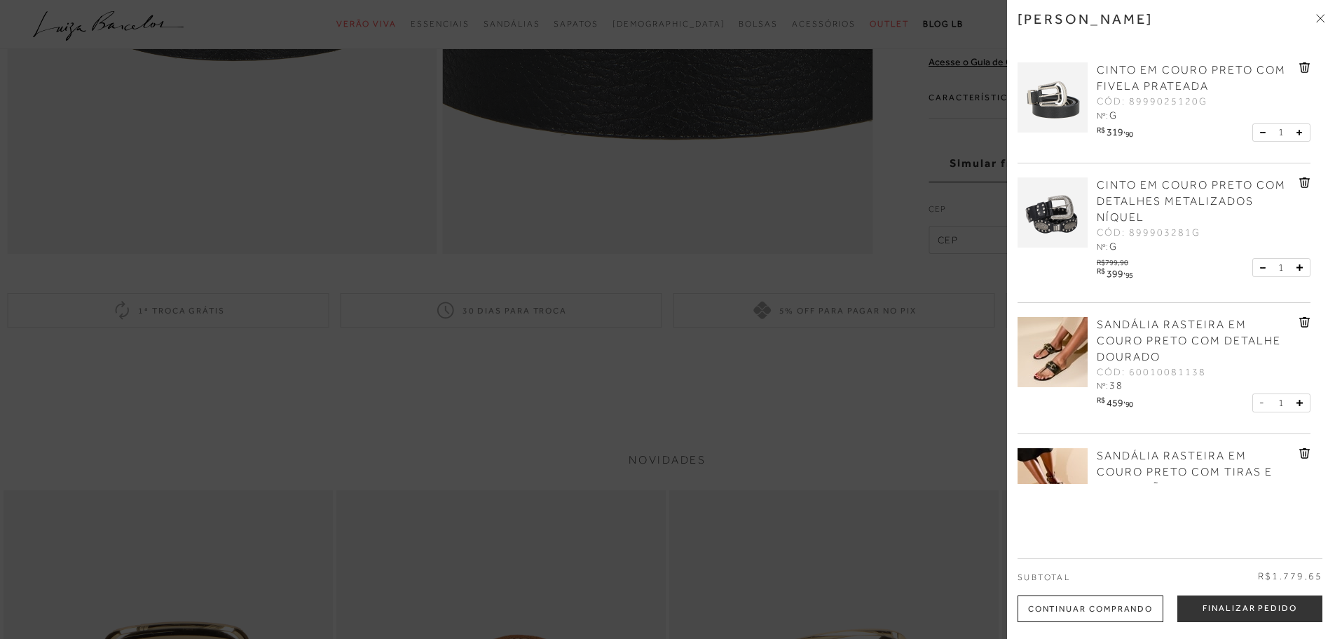
click at [608, 458] on div at bounding box center [667, 319] width 1335 height 639
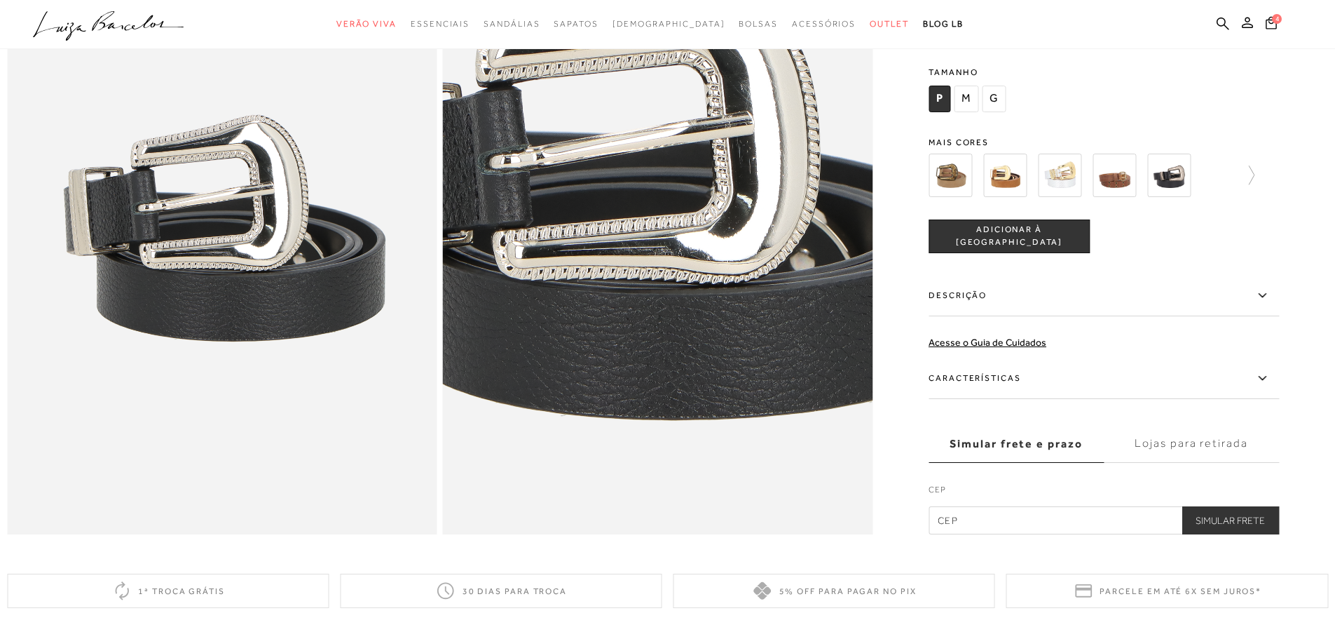
scroll to position [70, 0]
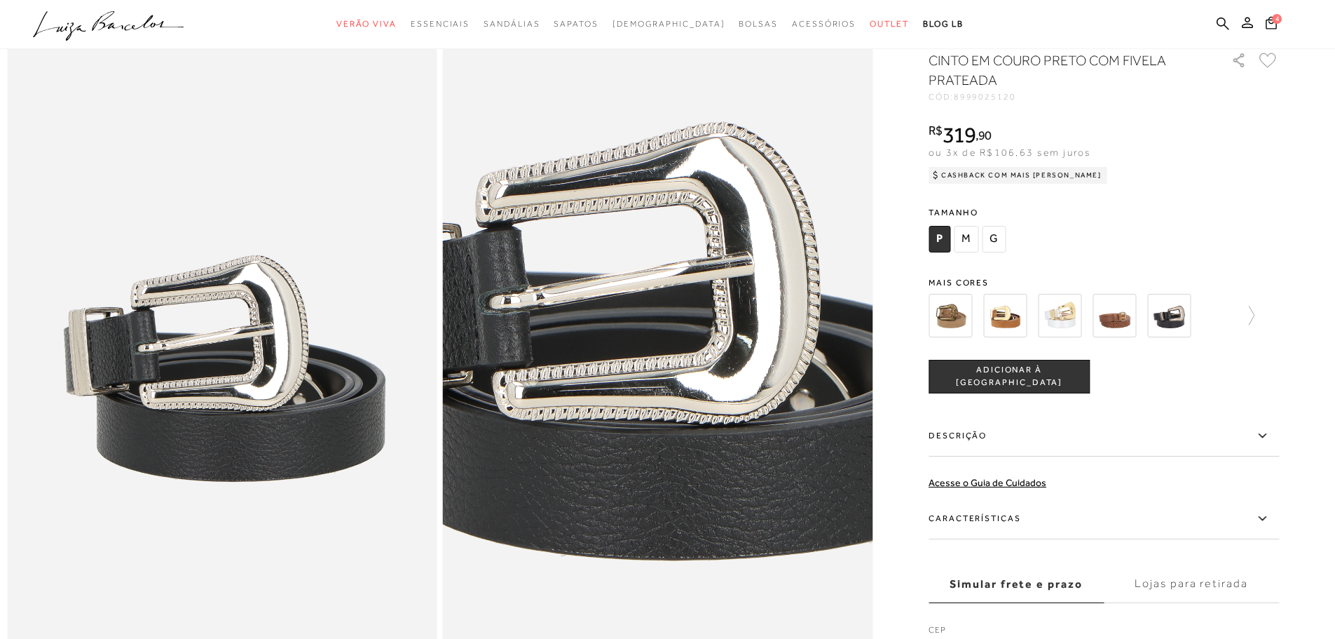
click at [950, 323] on img at bounding box center [950, 315] width 43 height 43
